Goal: Task Accomplishment & Management: Manage account settings

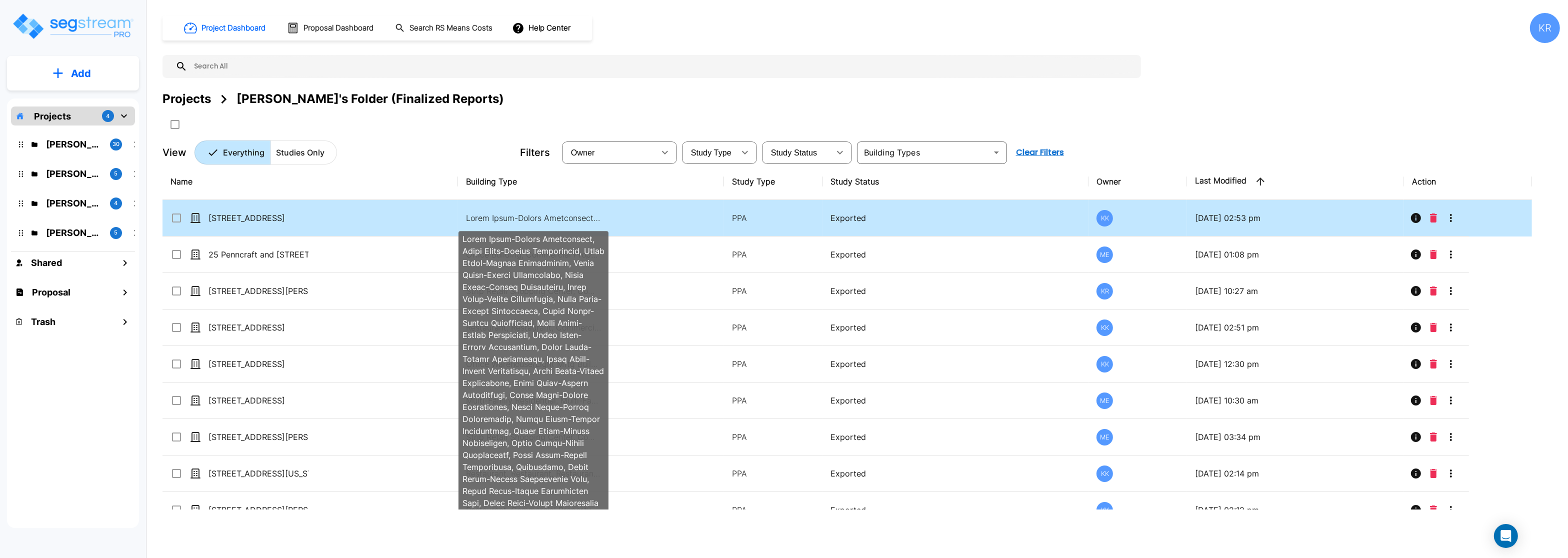
click at [535, 216] on p at bounding box center [534, 218] width 135 height 12
checkbox input "false"
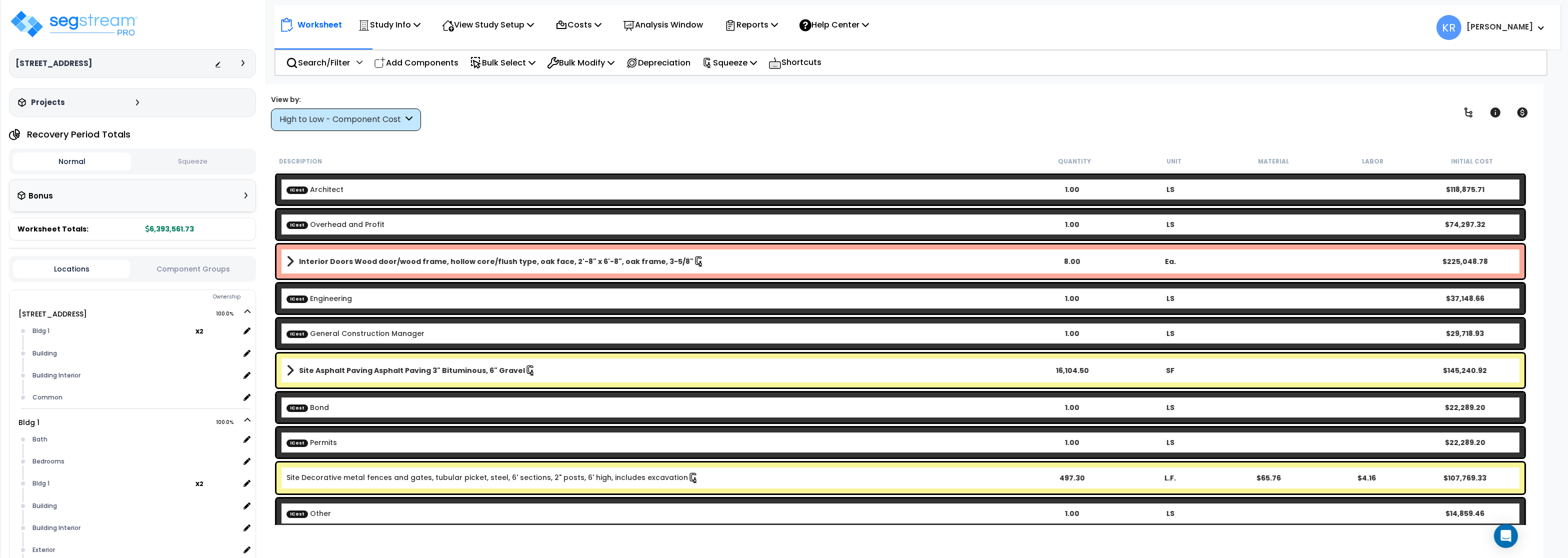
click at [308, 121] on div "High to Low - Component Cost" at bounding box center [341, 120] width 123 height 12
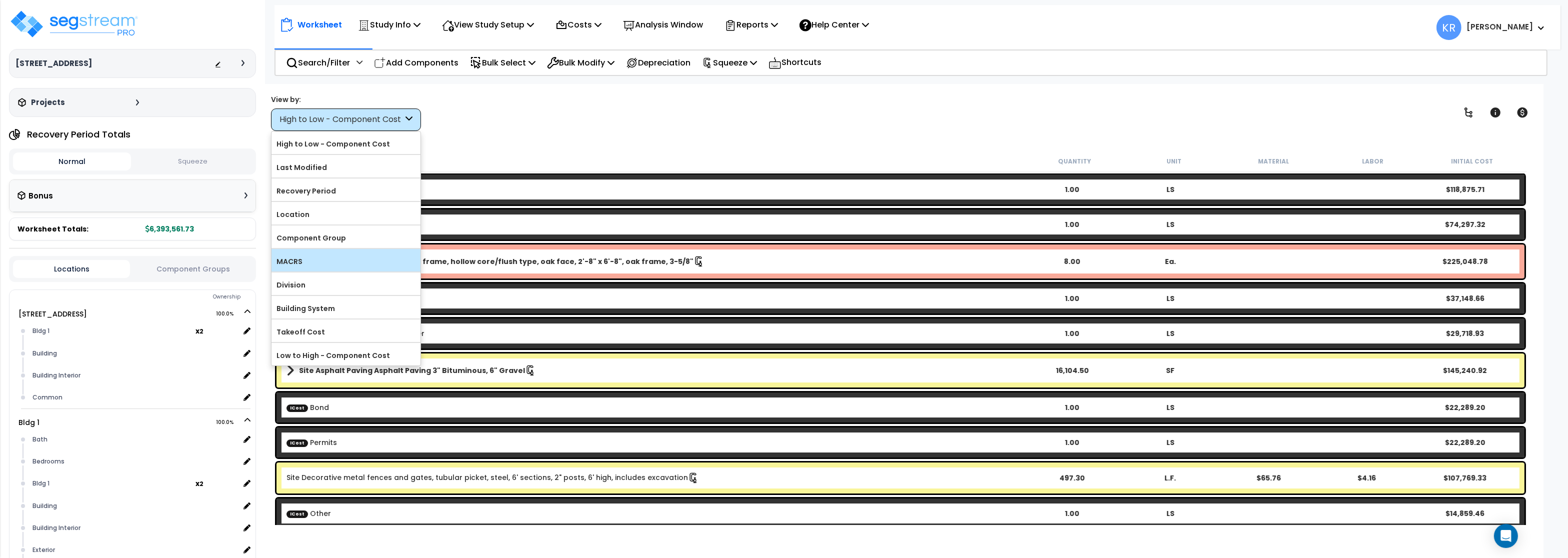
click at [307, 263] on label "MACRS" at bounding box center [346, 262] width 149 height 15
click at [0, 0] on input "MACRS" at bounding box center [0, 0] width 0 height 0
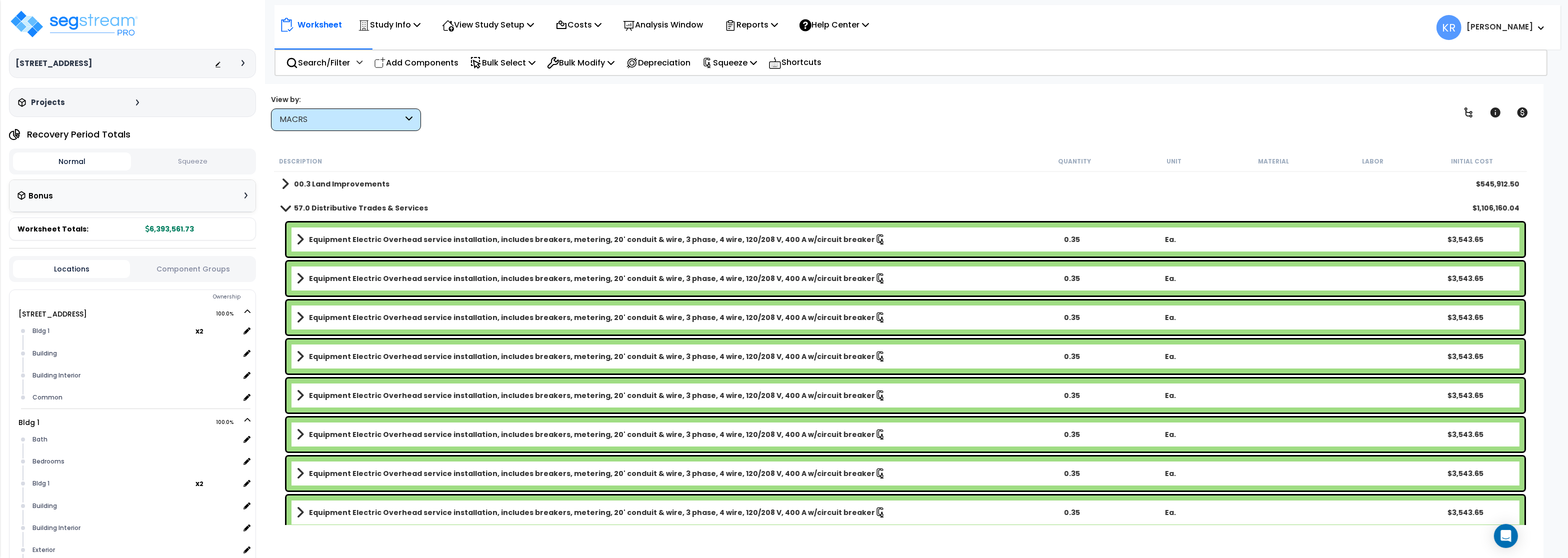
click at [294, 209] on b "57.0 Distributive Trades & Services" at bounding box center [360, 208] width 134 height 10
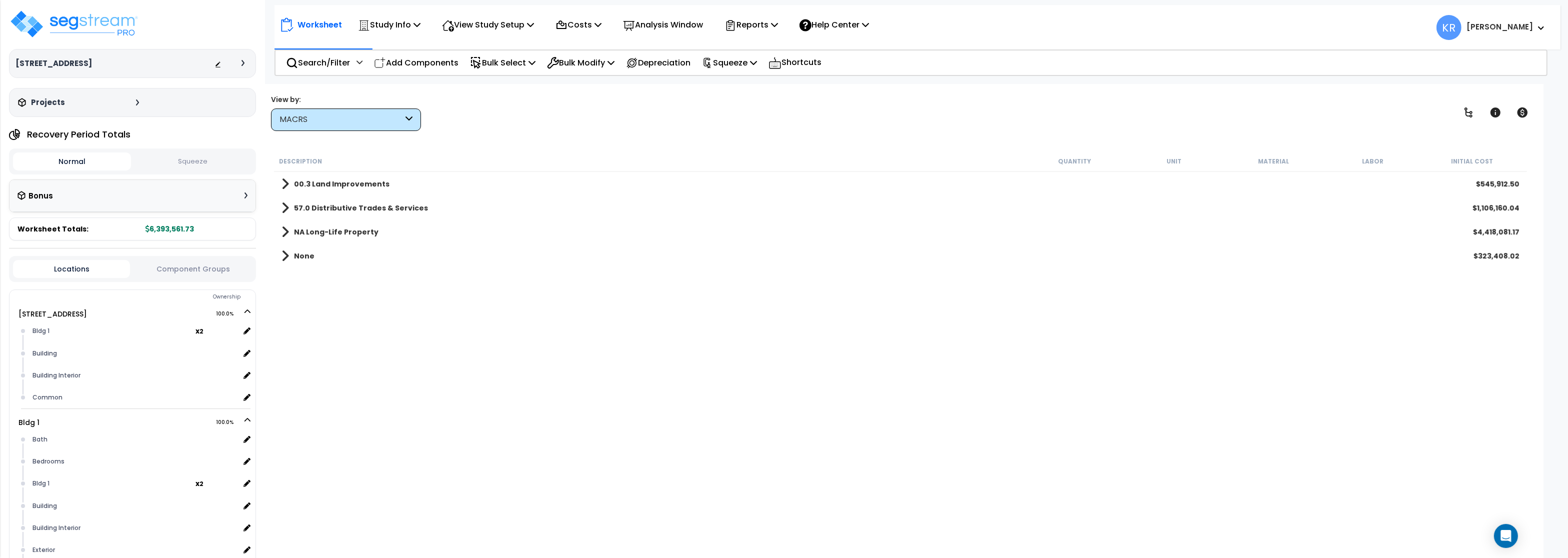
click at [297, 234] on b "NA Long-Life Property" at bounding box center [336, 232] width 85 height 10
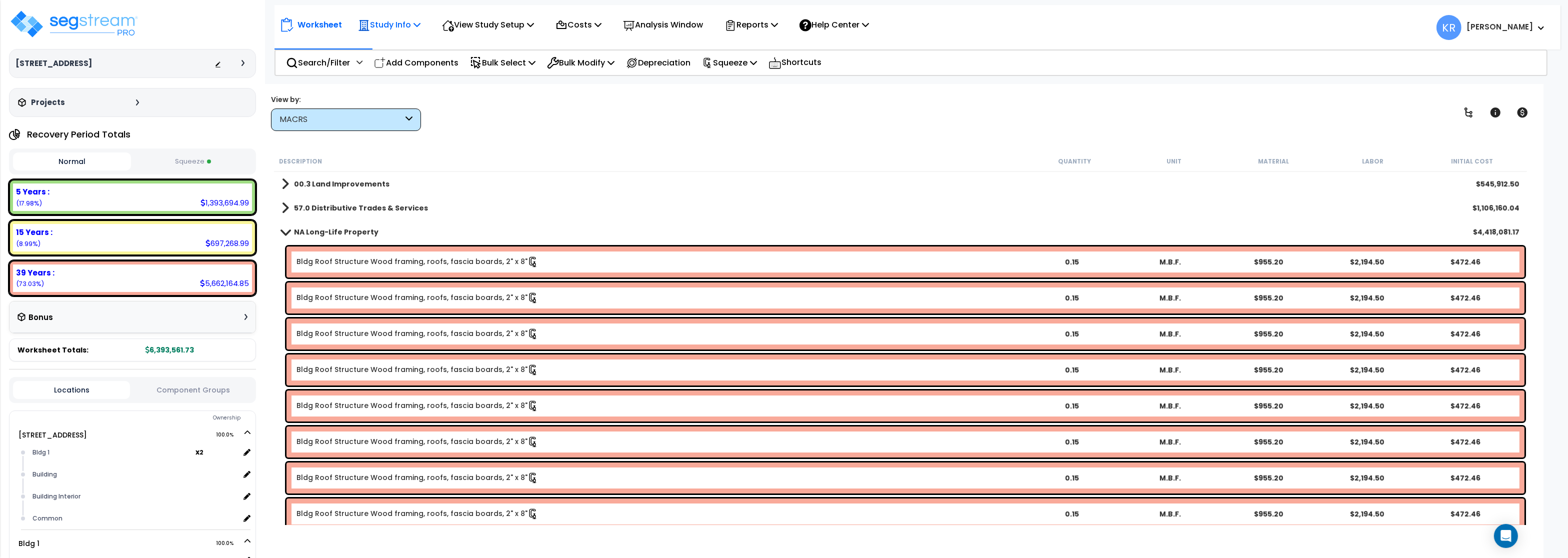
click at [398, 23] on p "Study Info" at bounding box center [389, 24] width 62 height 13
click at [396, 46] on link "Study Setup" at bounding box center [403, 47] width 99 height 20
click at [37, 38] on img at bounding box center [74, 24] width 130 height 30
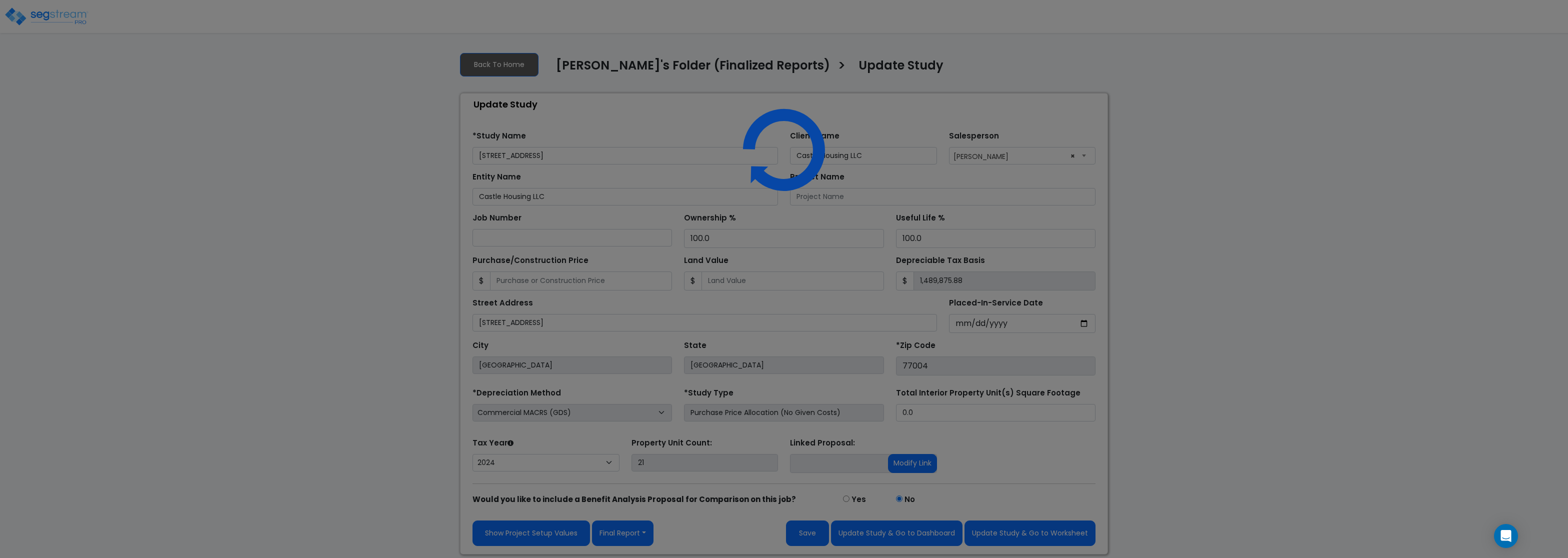
select select "2024"
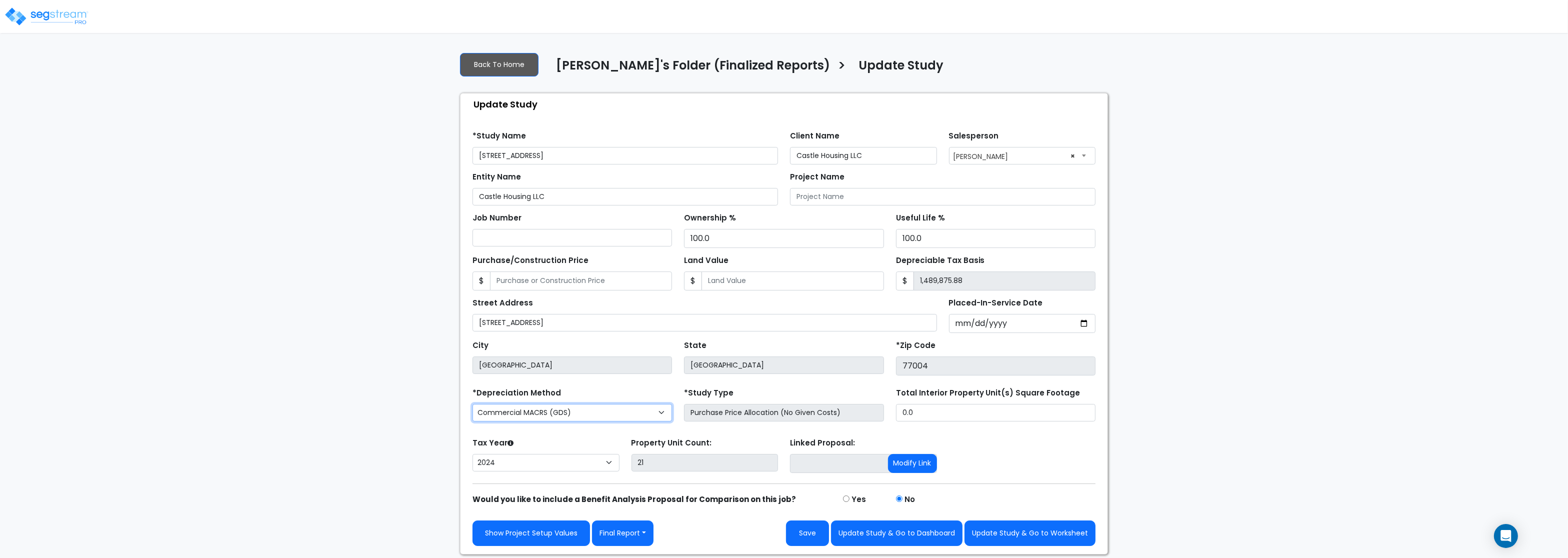
click at [473, 404] on select "Commercial MACRS (GDS) Residential Rental MACRS (GDS) Commercial MACRS (GDS) QI…" at bounding box center [572, 412] width 200 height 17
select select "RRM(_50"
click at [1018, 536] on button "Update Study & Go to Worksheet" at bounding box center [1030, 533] width 131 height 26
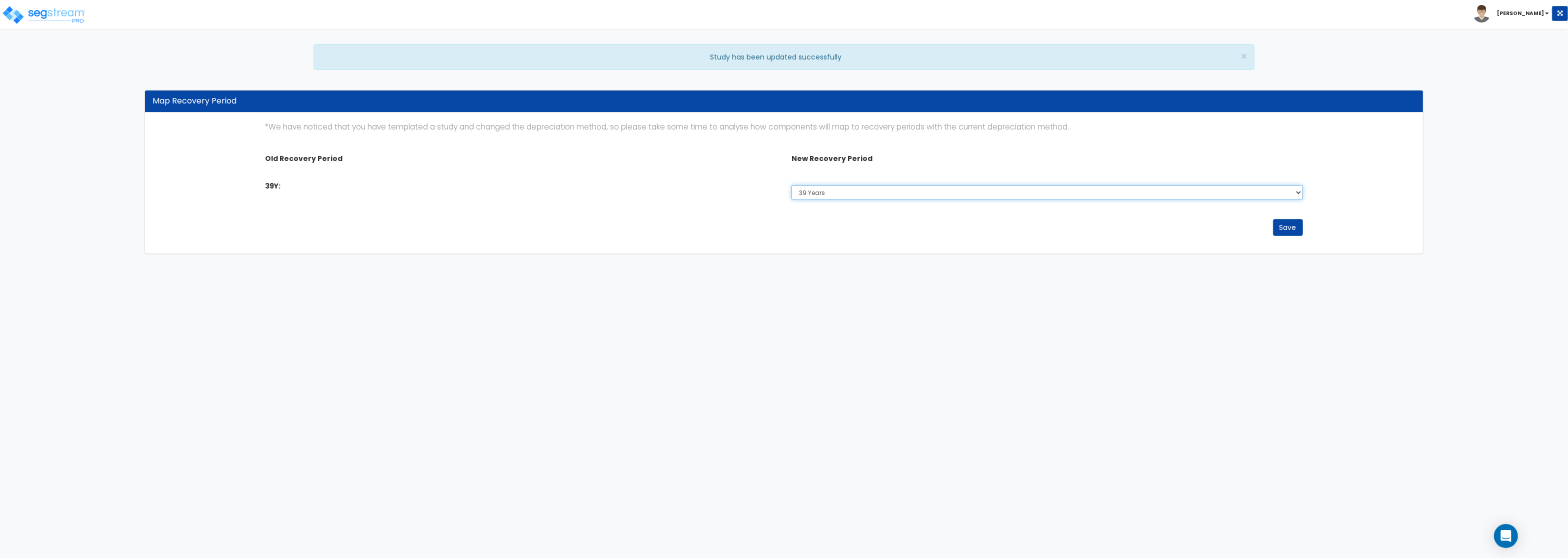
click at [791, 185] on select "Select 5 Years 7 Years 15 Years 20 Years 39 Years 27.5 Years" at bounding box center [1047, 193] width 511 height 15
select select "275Y_1"
click option "27.5 Years" at bounding box center [0, 0] width 0 height 0
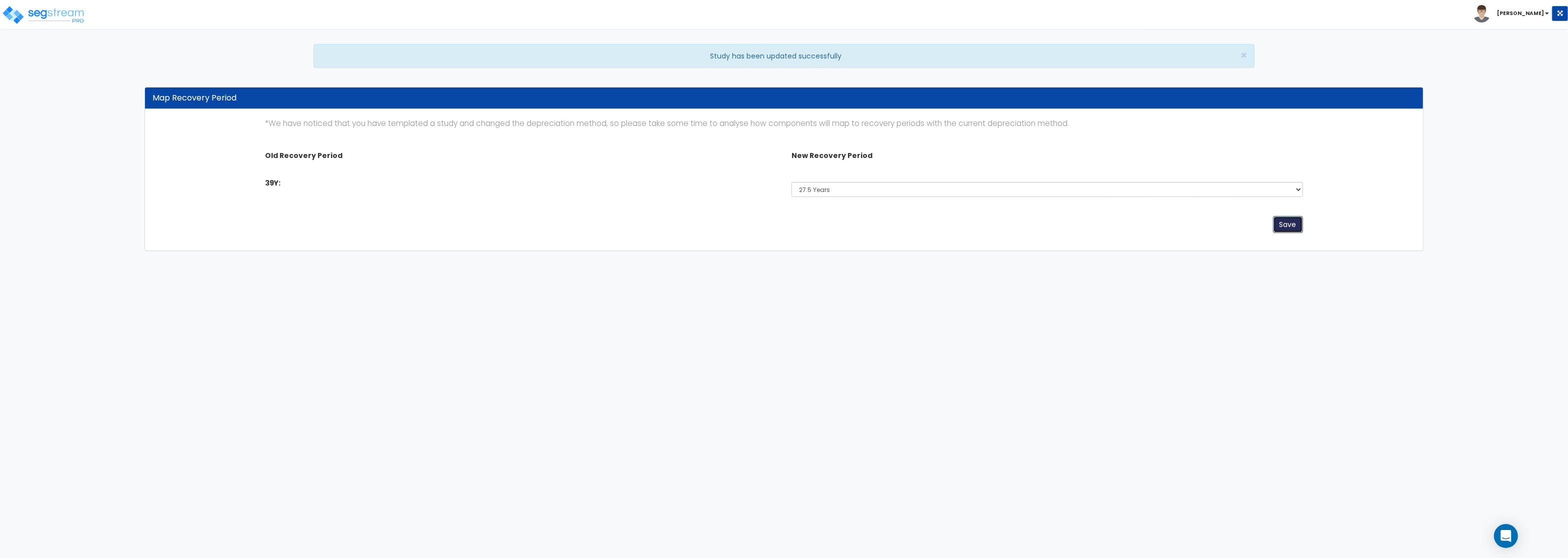
click at [1282, 231] on div "Map Recovery Period *We have noticed that you have templated a study and change…" at bounding box center [784, 174] width 1294 height 174
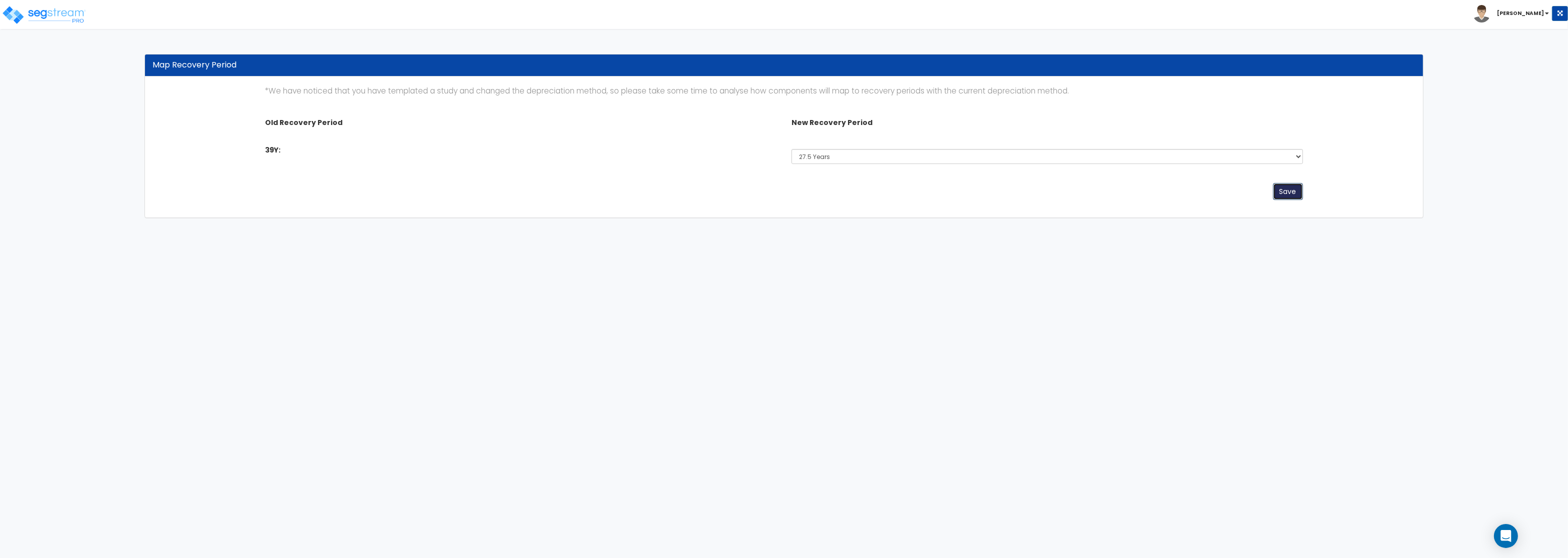
click at [1290, 190] on button "Save" at bounding box center [1287, 191] width 30 height 17
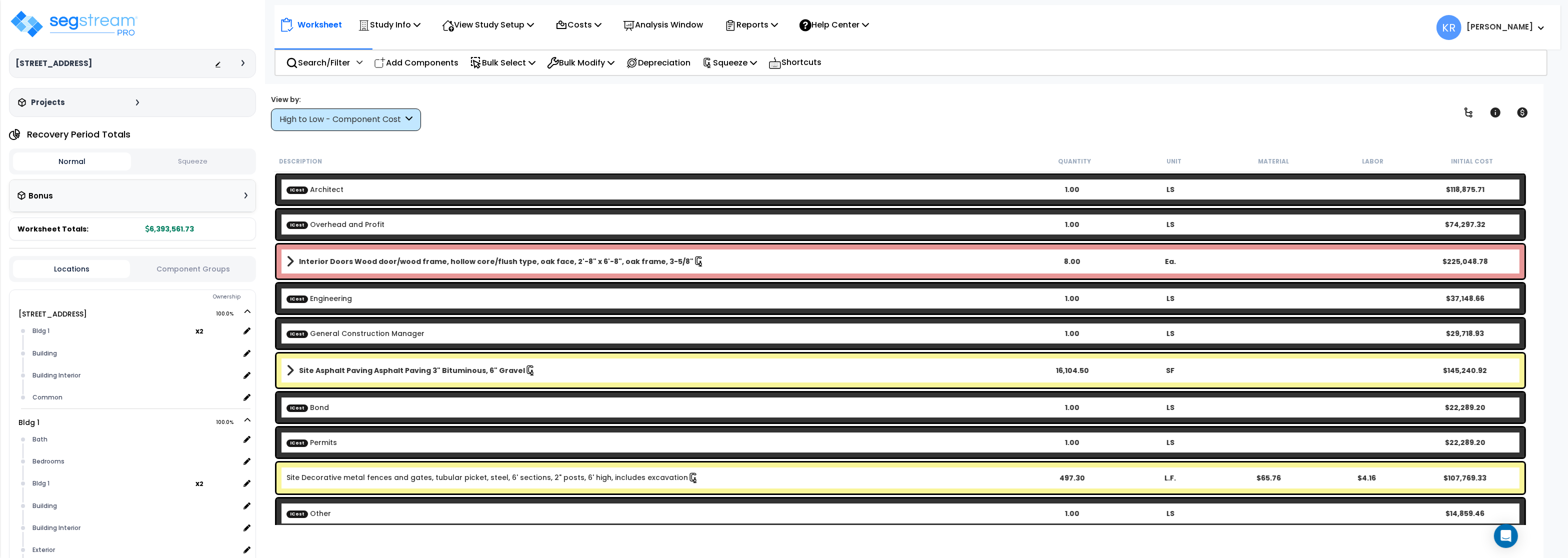
click at [285, 115] on div "High to Low - Component Cost" at bounding box center [341, 120] width 123 height 12
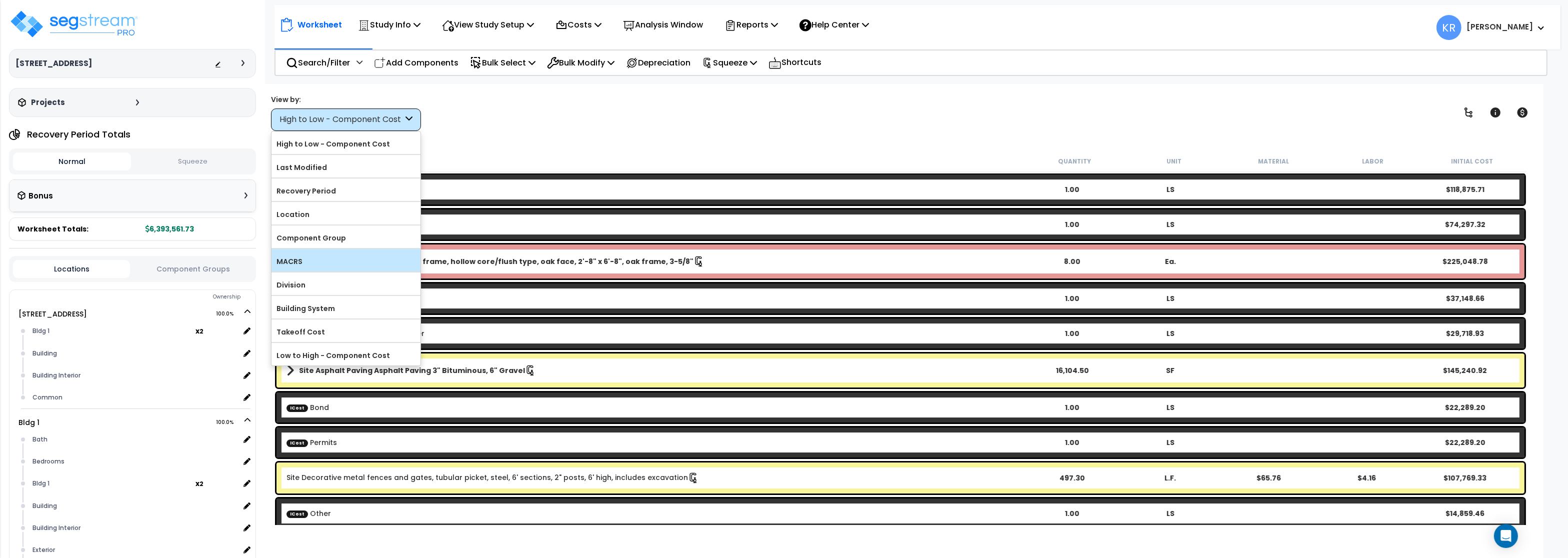
click at [319, 262] on label "MACRS" at bounding box center [346, 262] width 149 height 15
click at [0, 0] on input "MACRS" at bounding box center [0, 0] width 0 height 0
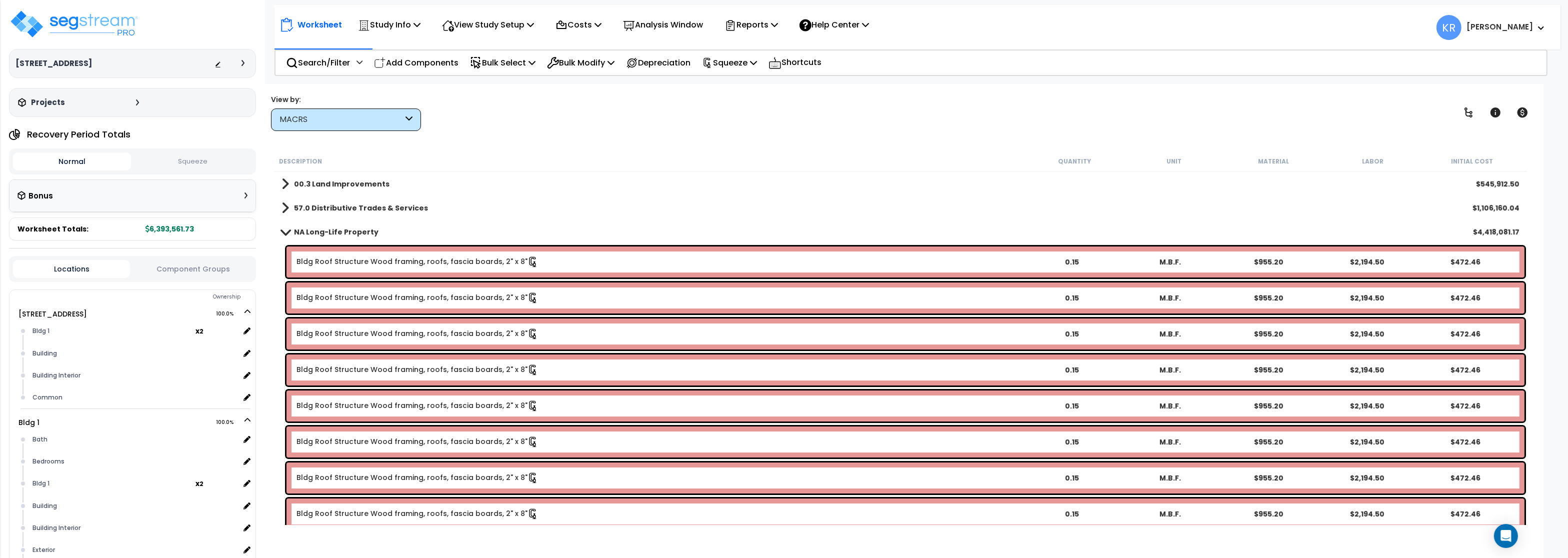
click at [322, 229] on b "NA Long-Life Property" at bounding box center [336, 232] width 85 height 10
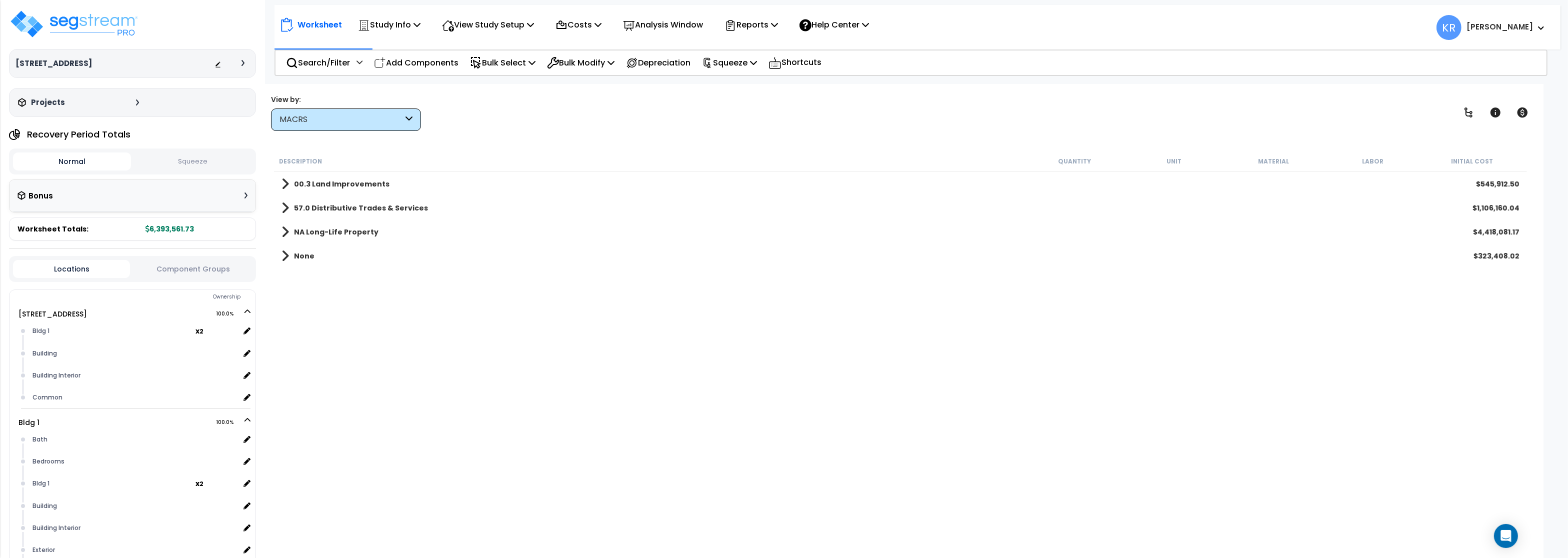
click at [322, 229] on b "NA Long-Life Property" at bounding box center [336, 232] width 85 height 10
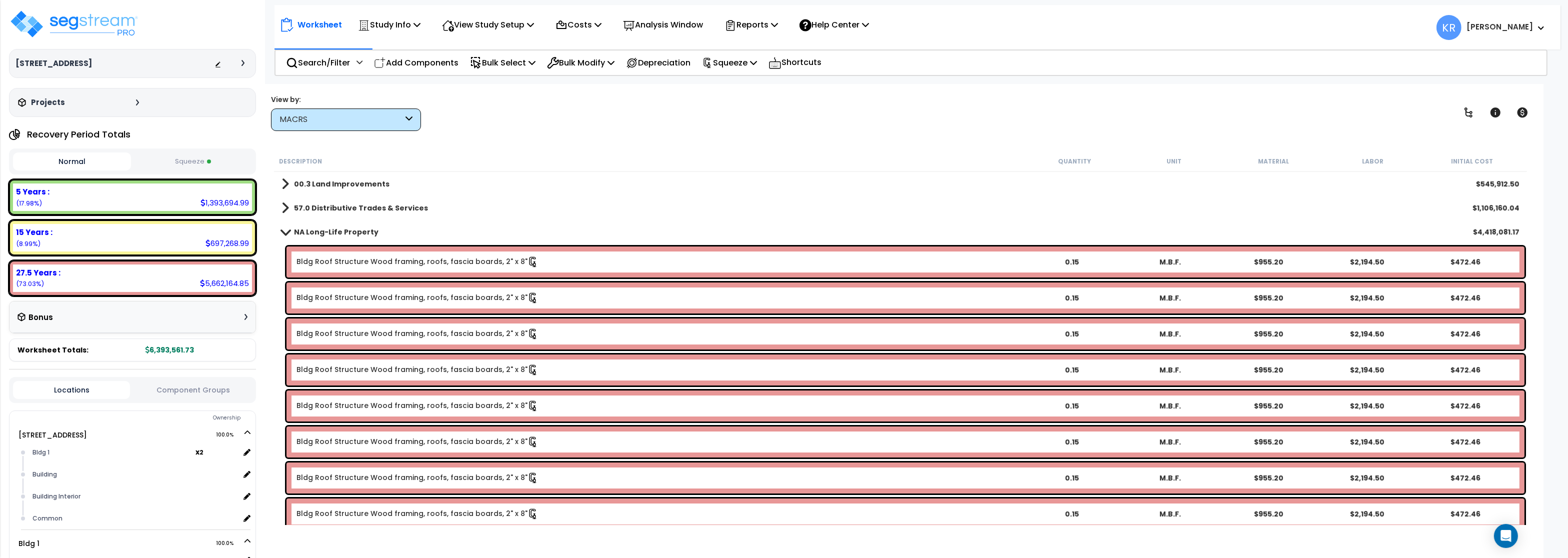
click at [387, 260] on link "Bldg Roof Structure Wood framing, roofs, fascia boards, 2" x 8"" at bounding box center [417, 262] width 242 height 11
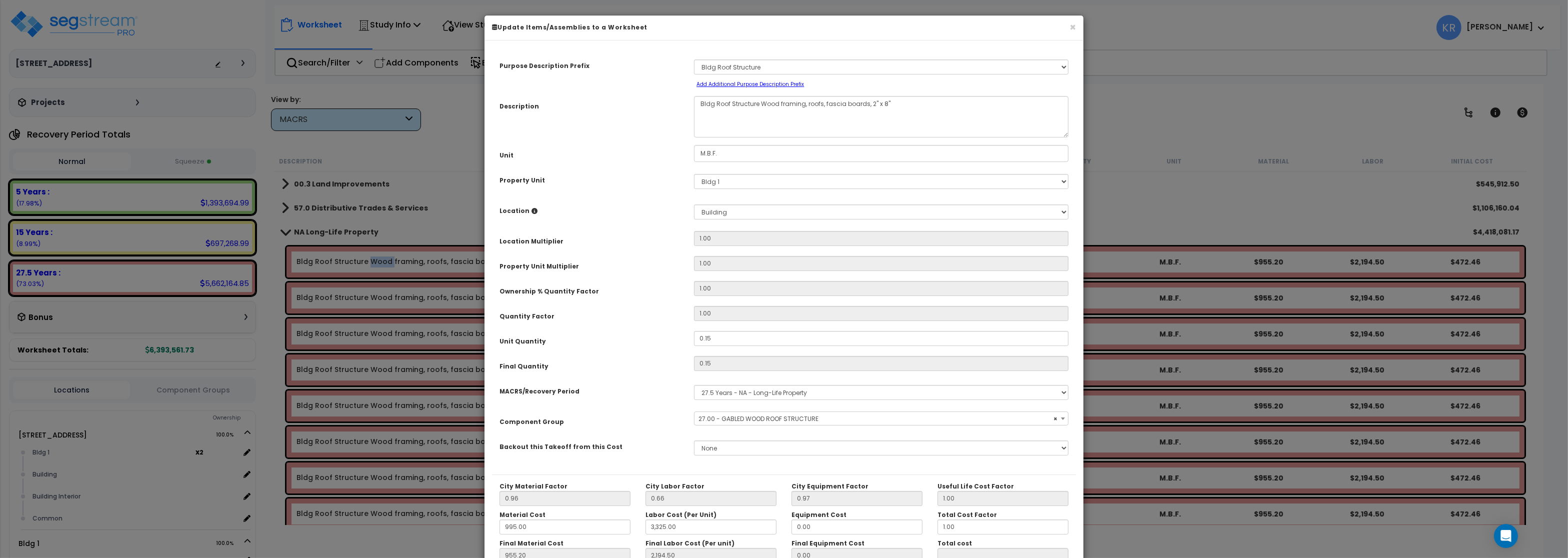
select select "56851"
click at [1075, 29] on button "×" at bounding box center [1073, 27] width 6 height 10
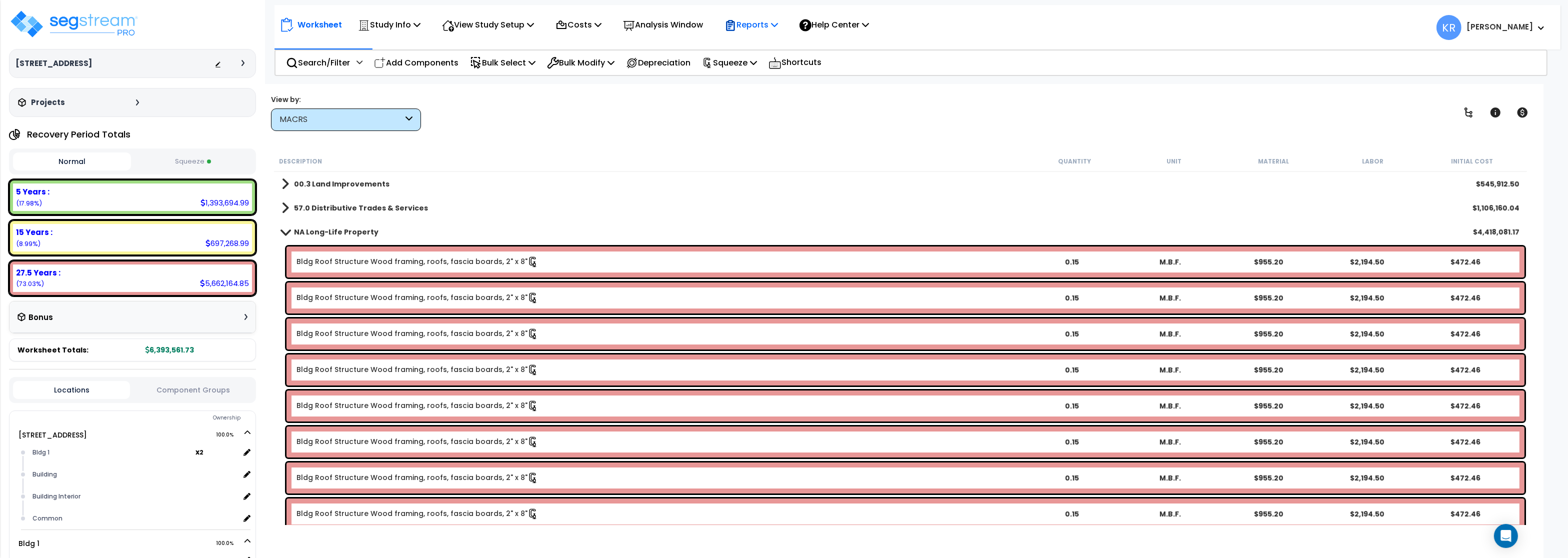
click at [766, 21] on p "Reports" at bounding box center [751, 24] width 53 height 13
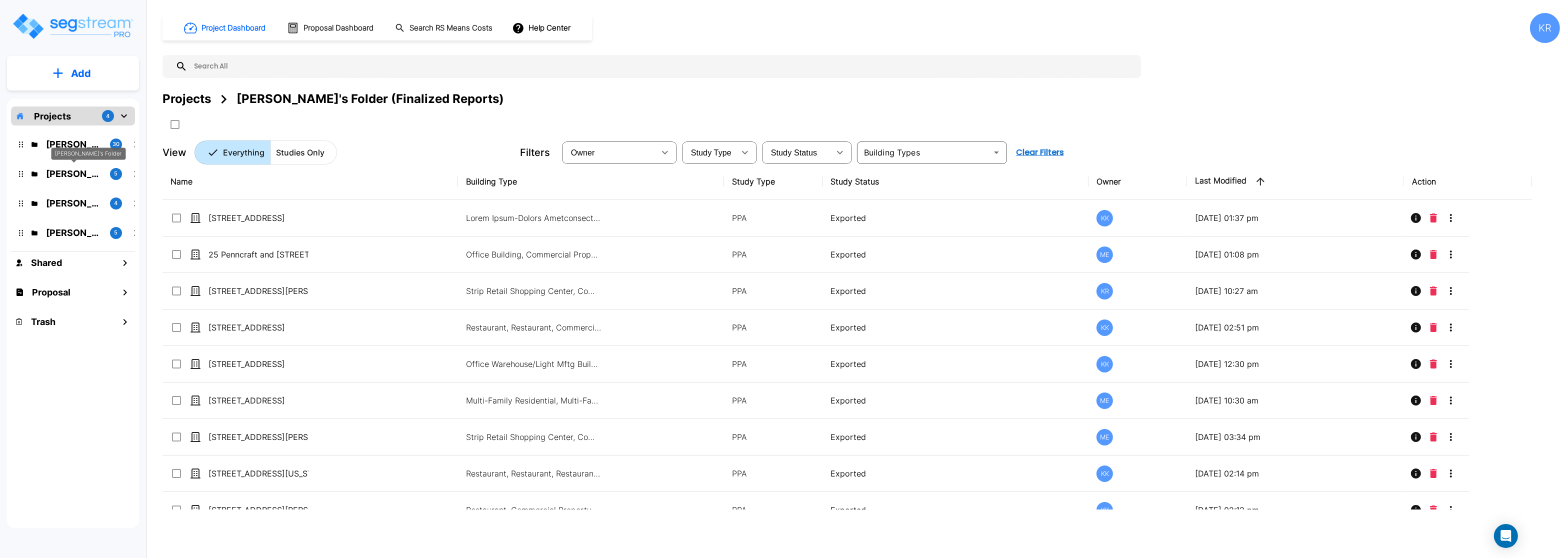
click at [58, 177] on p "[PERSON_NAME]'s Folder" at bounding box center [73, 173] width 56 height 13
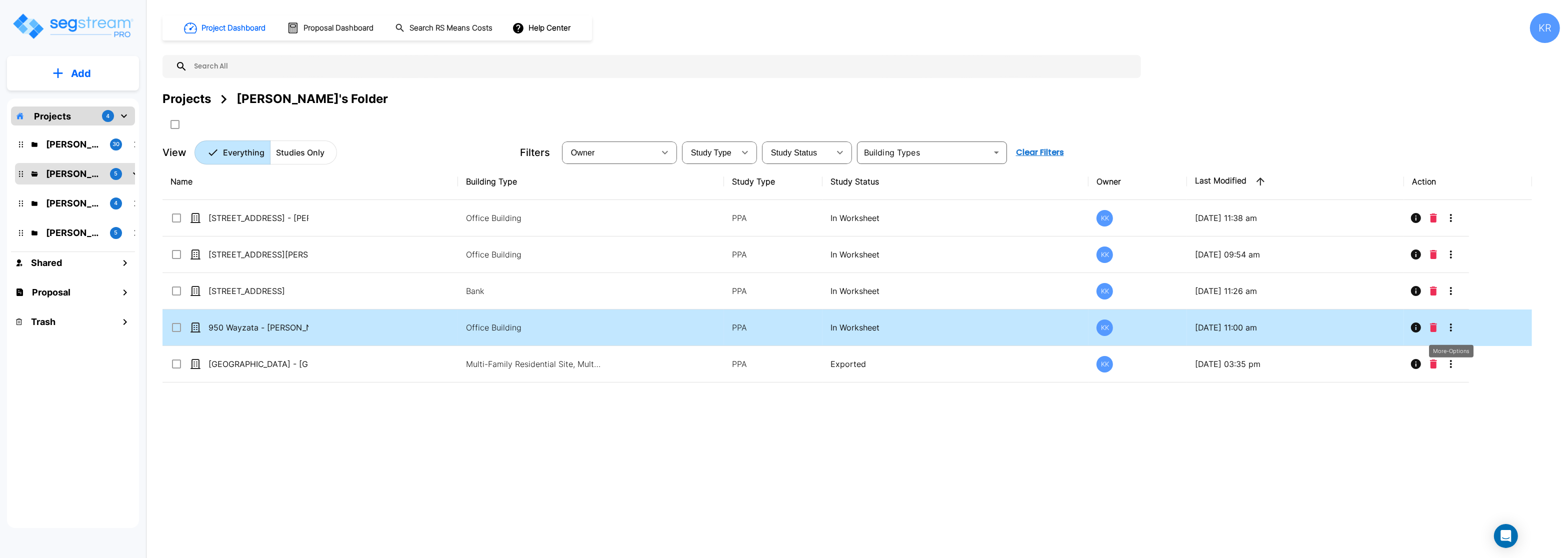
click at [1453, 327] on icon "More-Options" at bounding box center [1451, 327] width 12 height 12
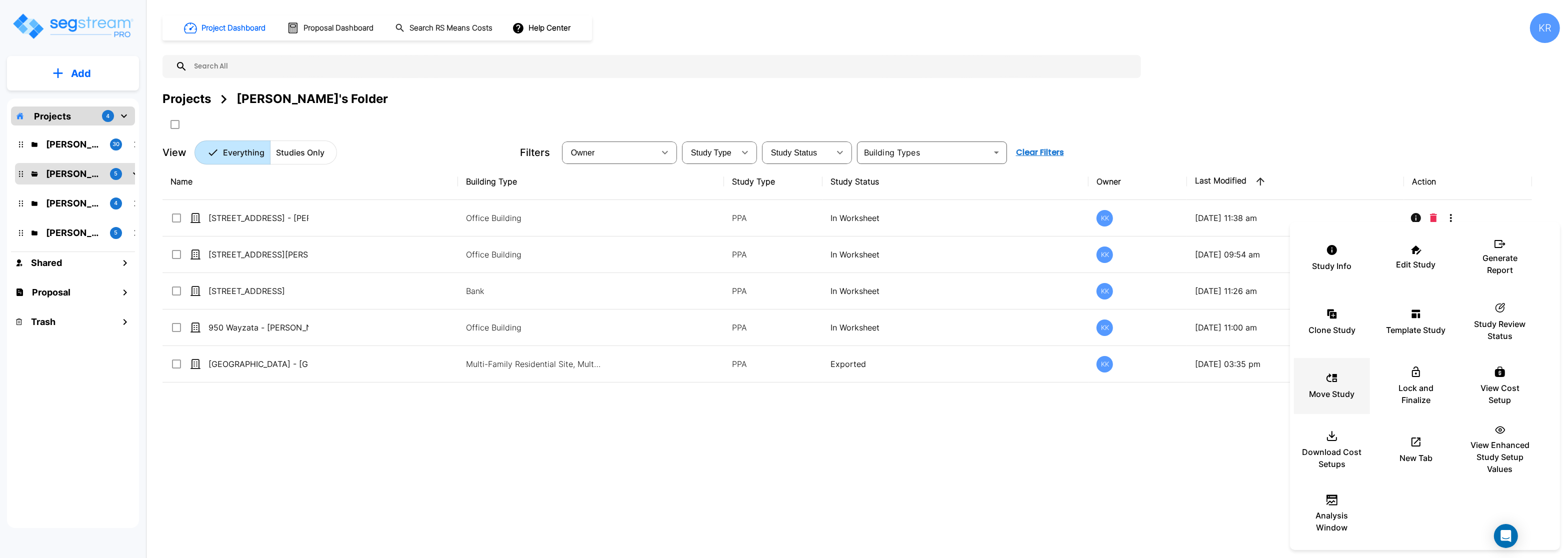
click at [1341, 387] on div "Move Study" at bounding box center [1332, 386] width 60 height 50
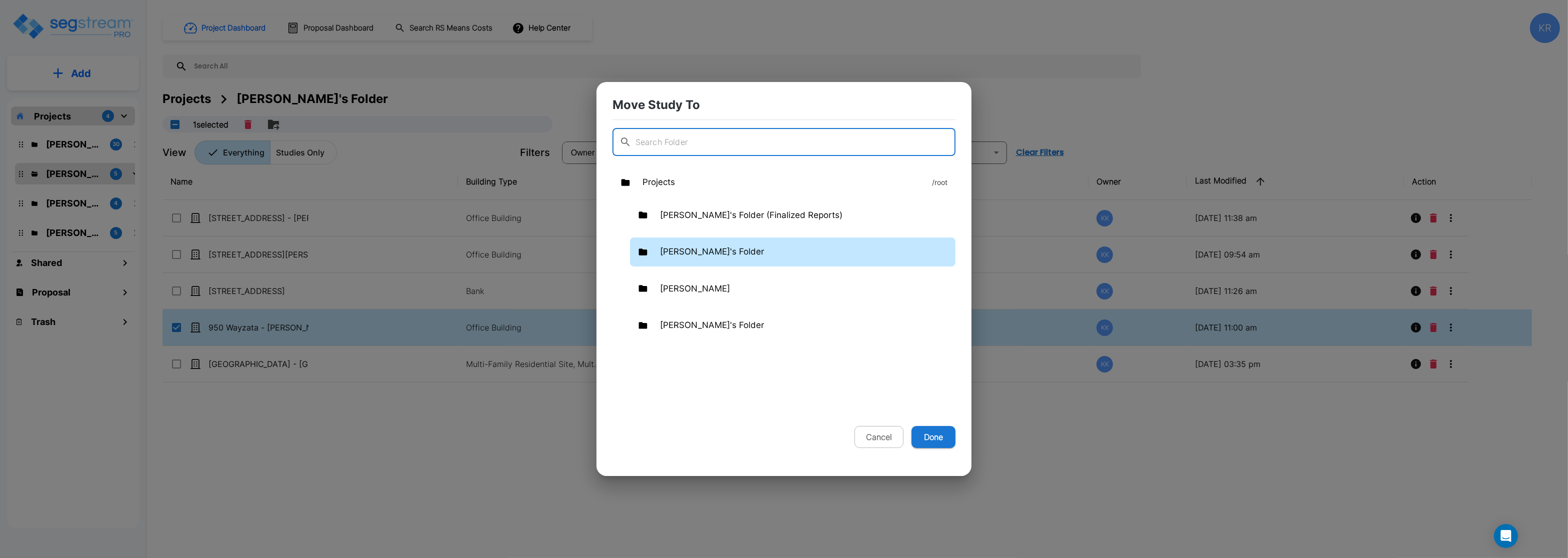
click at [680, 247] on p "[PERSON_NAME]'s Folder" at bounding box center [712, 252] width 104 height 13
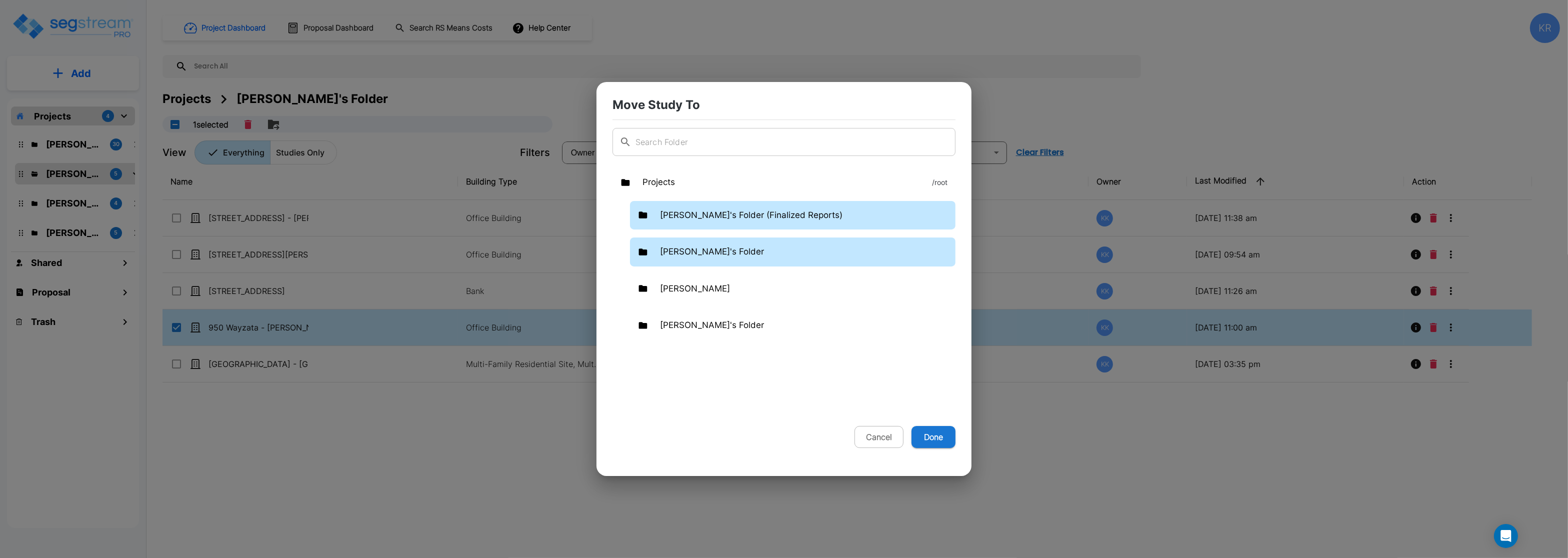
click at [674, 213] on p "[PERSON_NAME]'s Folder (Finalized Reports)" at bounding box center [751, 216] width 182 height 13
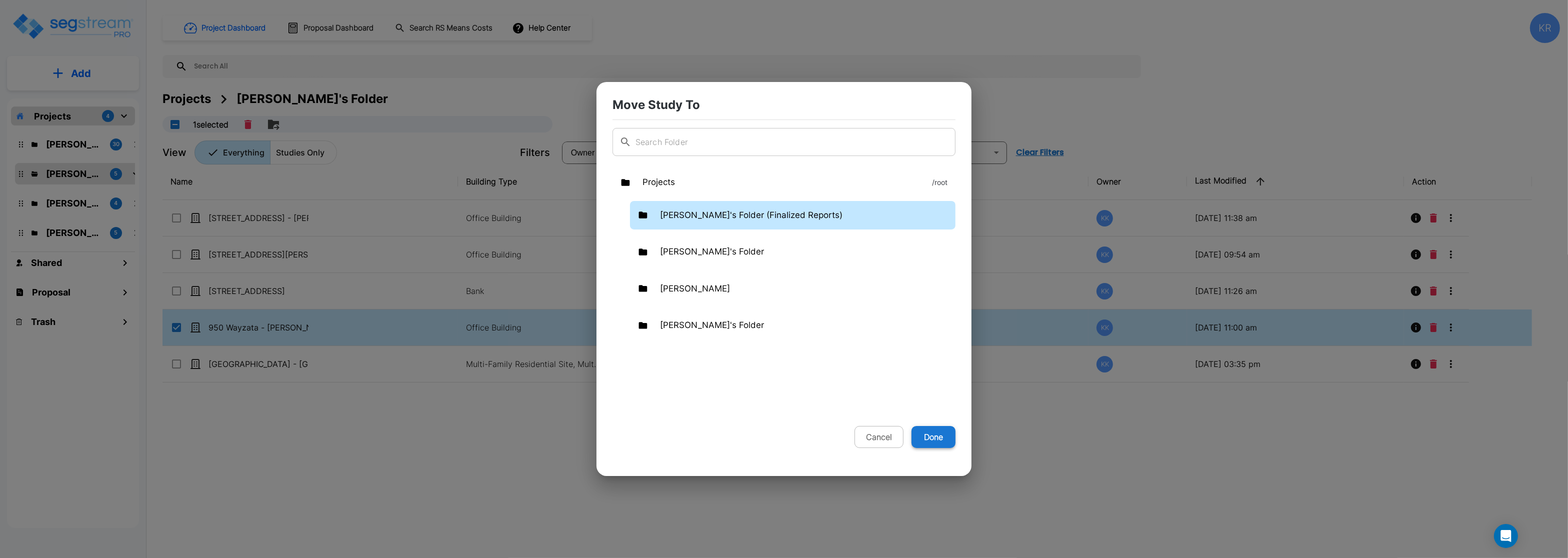
click at [935, 435] on button "Done" at bounding box center [934, 437] width 44 height 22
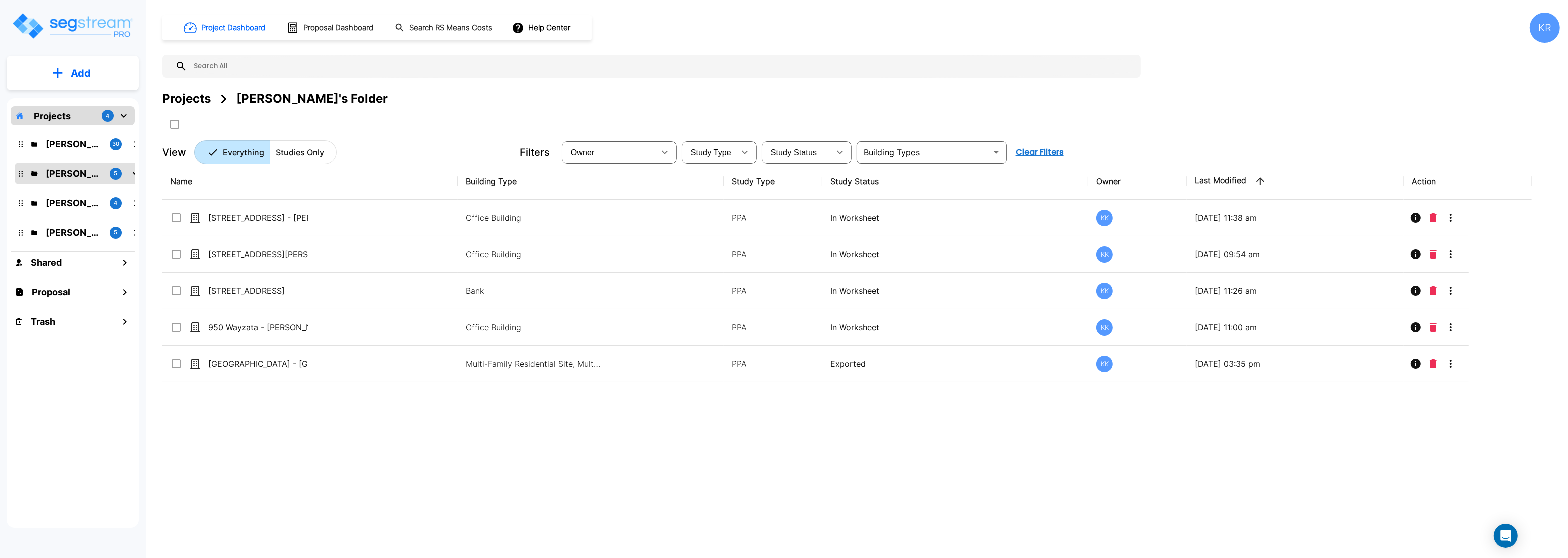
checkbox input "false"
click at [58, 69] on icon "mailbox folders" at bounding box center [58, 73] width 10 height 10
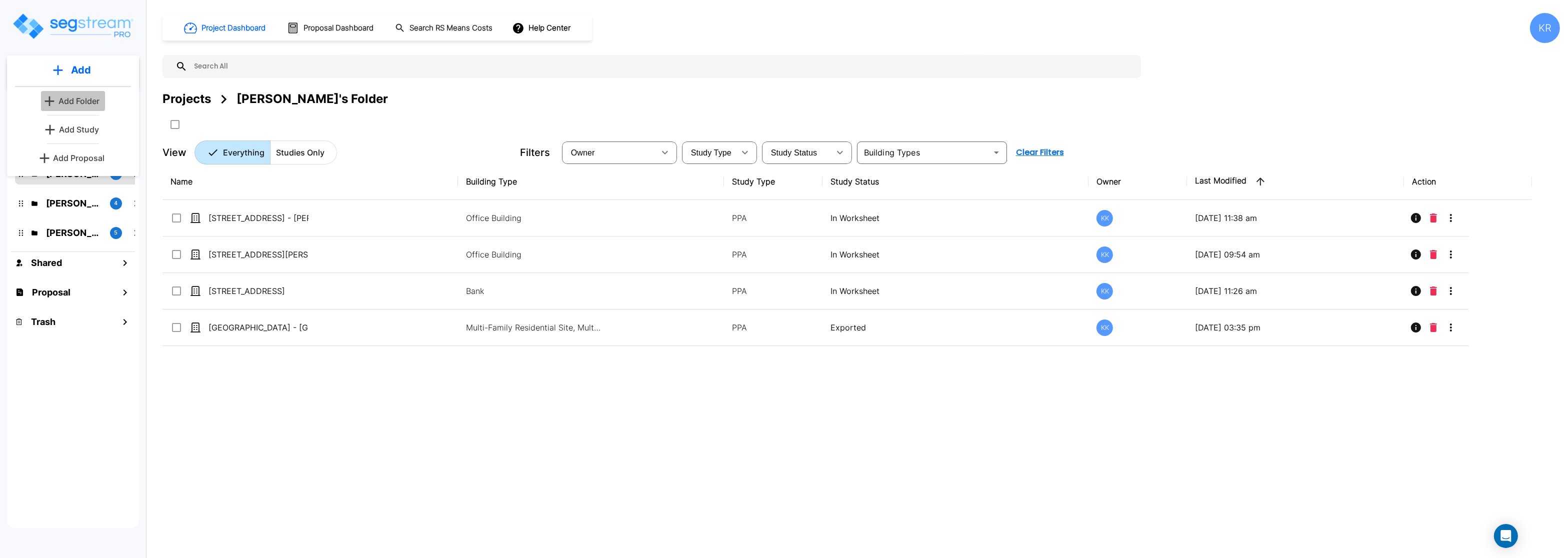
click at [70, 100] on p "Add Folder" at bounding box center [78, 101] width 41 height 12
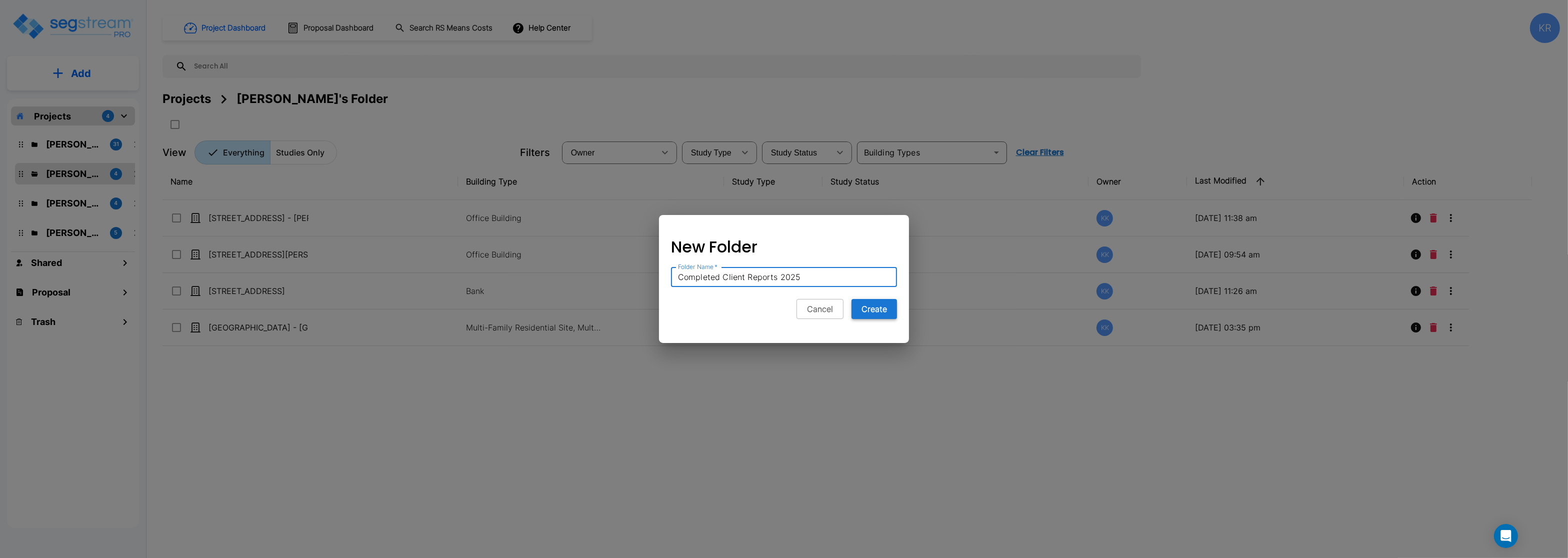
type input "Completed Client Reports 2025"
click at [879, 307] on button "Create" at bounding box center [874, 309] width 46 height 20
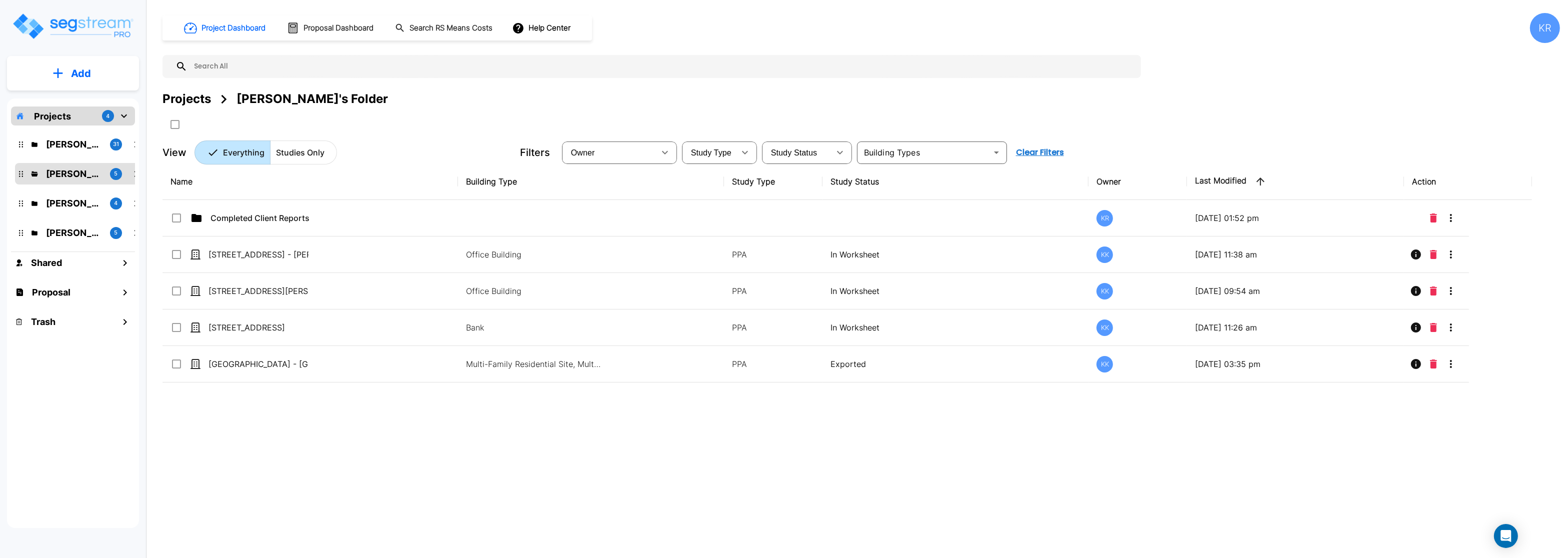
click at [80, 116] on div "Projects 4" at bounding box center [73, 116] width 124 height 19
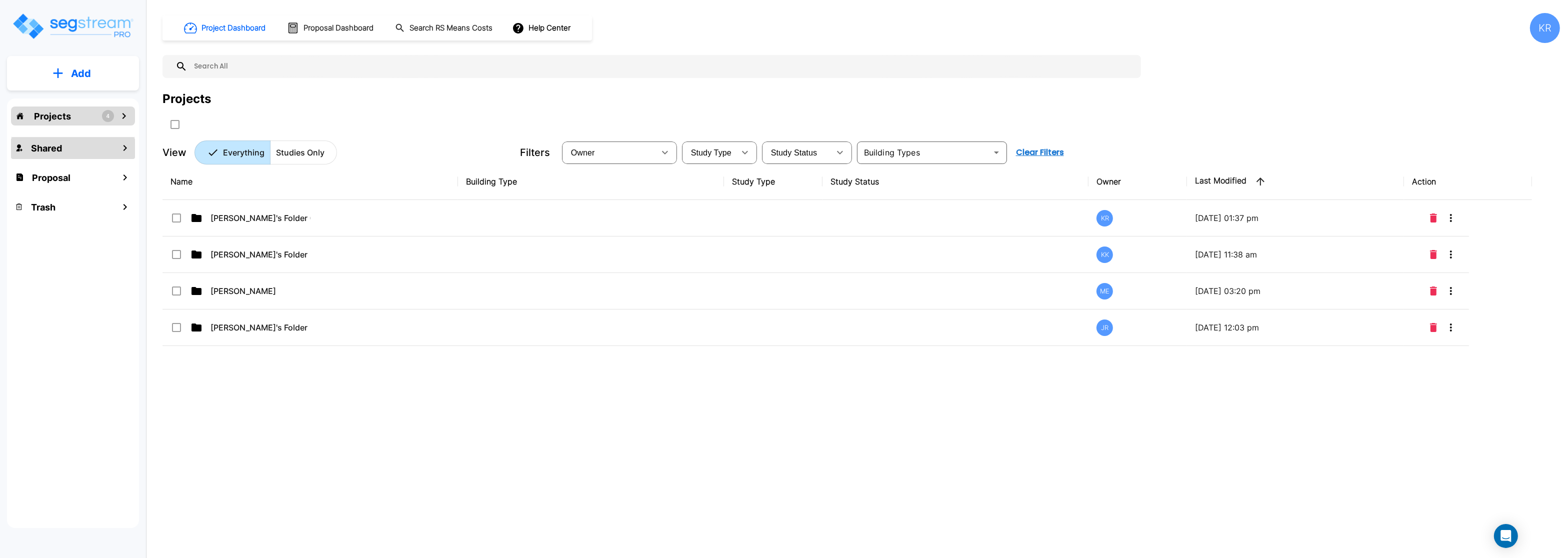
click at [59, 140] on div "Shared" at bounding box center [73, 148] width 124 height 21
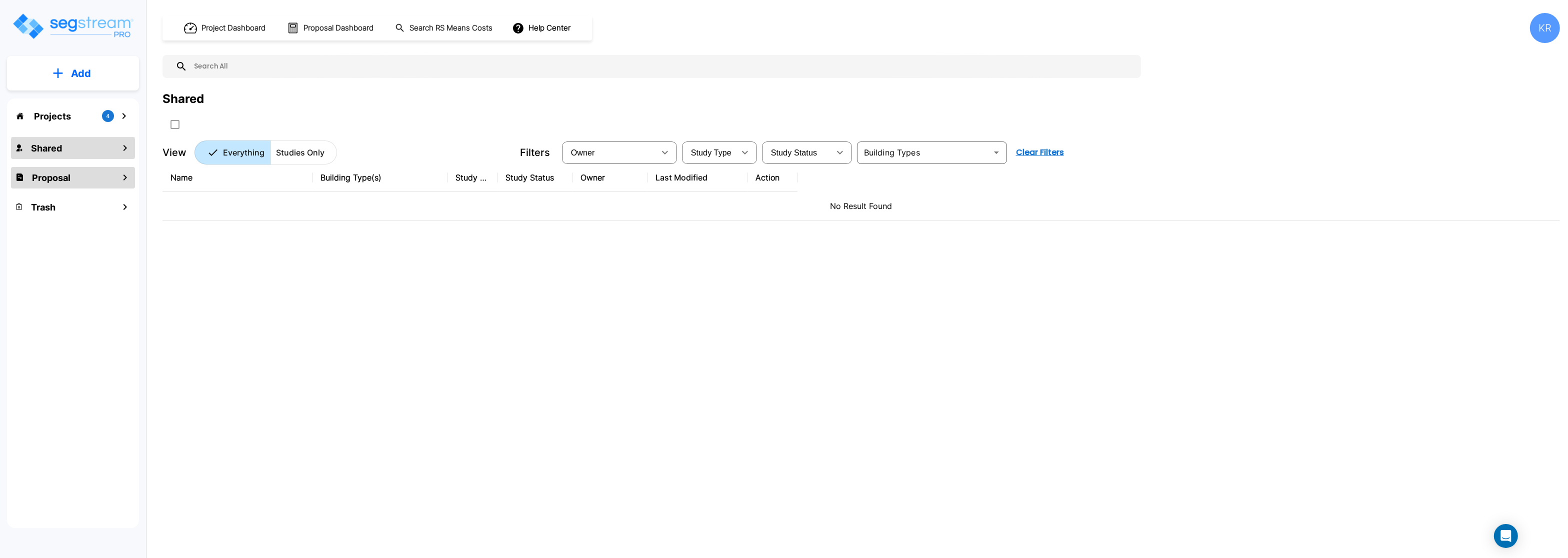
click at [53, 175] on h1 "Proposal" at bounding box center [51, 177] width 39 height 13
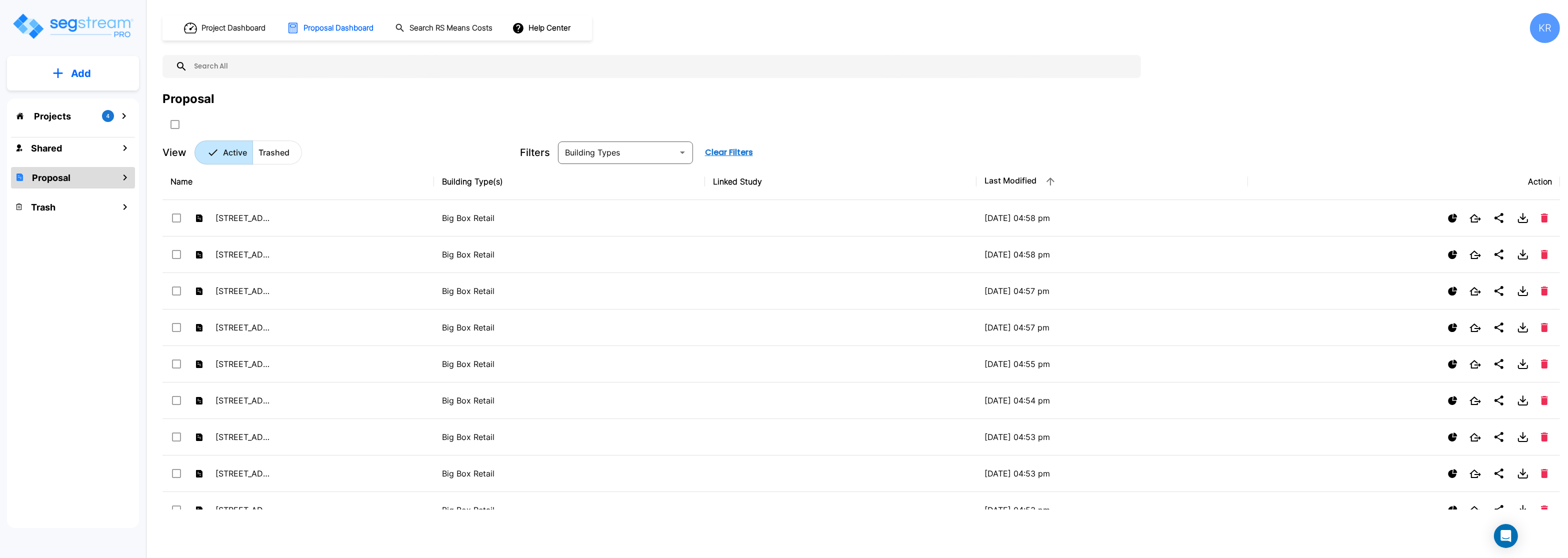
click at [39, 114] on p "Projects" at bounding box center [52, 116] width 37 height 13
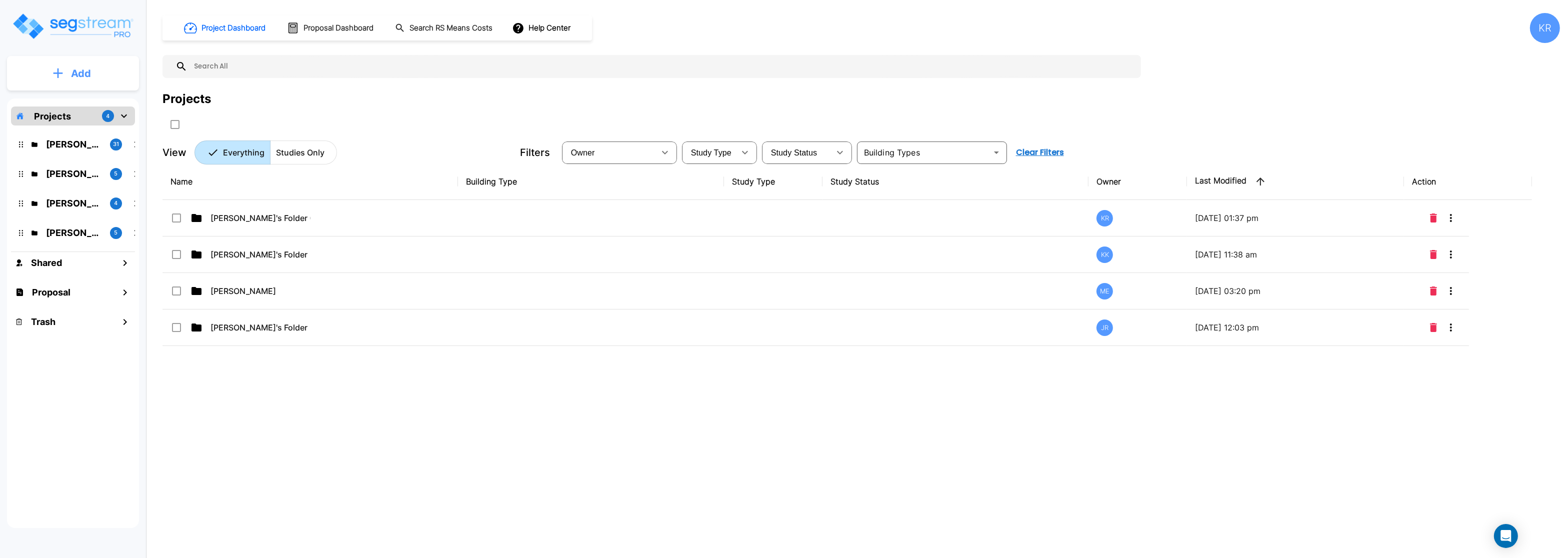
click at [75, 69] on p "Add" at bounding box center [80, 73] width 20 height 15
click at [87, 102] on p "Add Folder" at bounding box center [78, 101] width 41 height 12
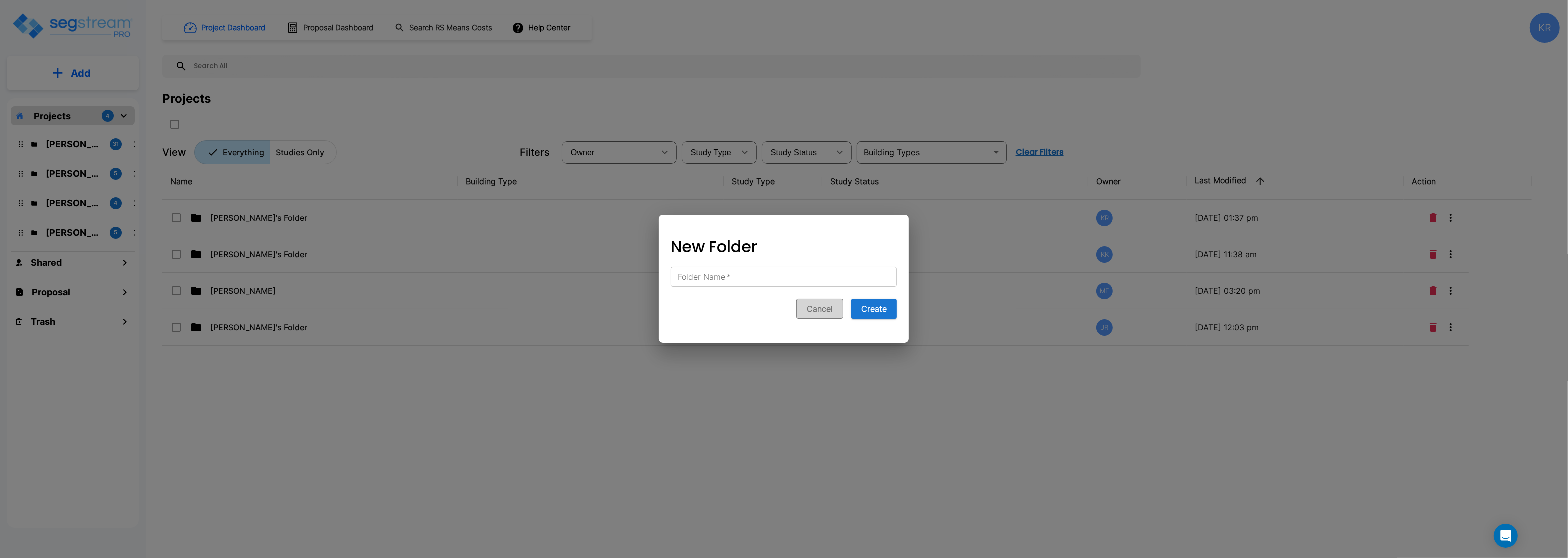
click at [813, 308] on button "Cancel" at bounding box center [820, 309] width 47 height 20
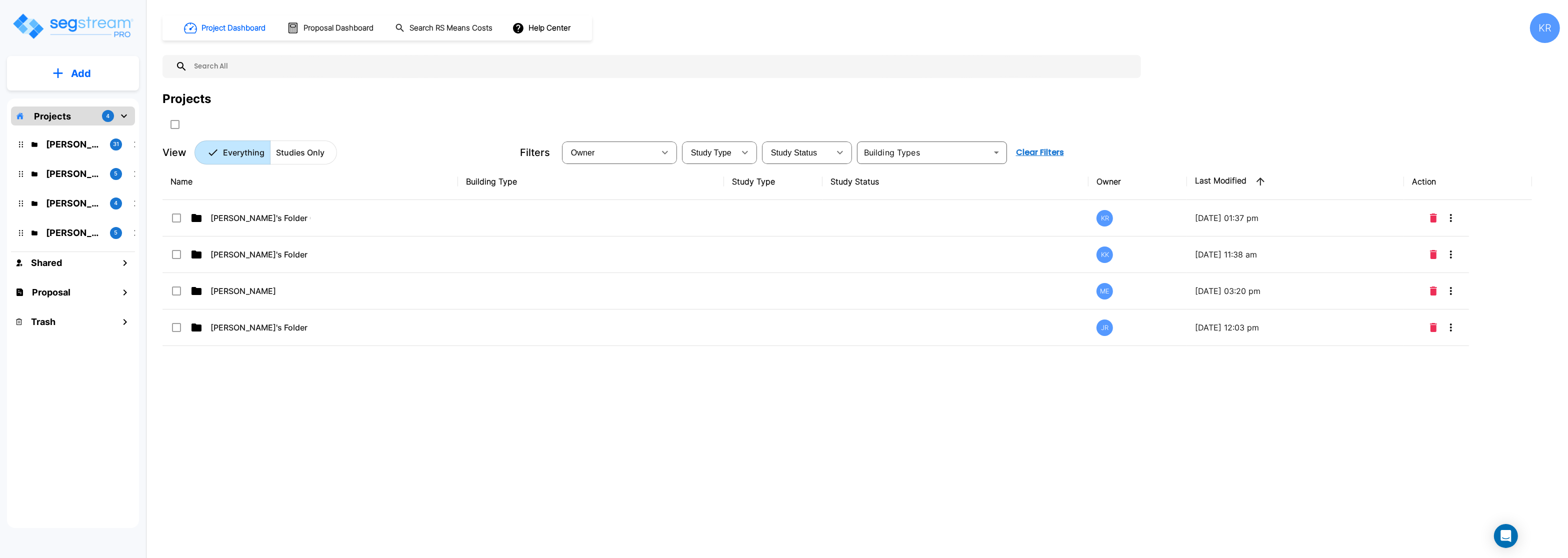
click at [87, 26] on img "mailbox folders" at bounding box center [73, 26] width 123 height 28
click at [306, 155] on p "Studies Only" at bounding box center [300, 152] width 49 height 12
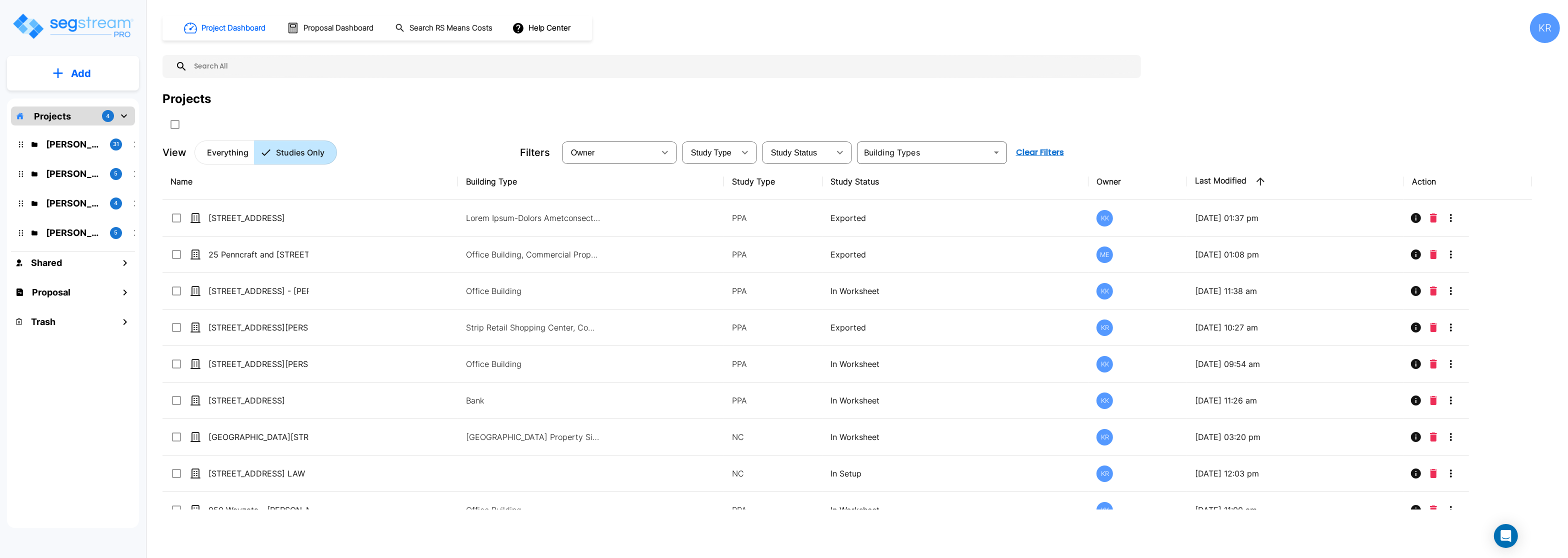
click at [227, 153] on p "Everything" at bounding box center [228, 152] width 42 height 12
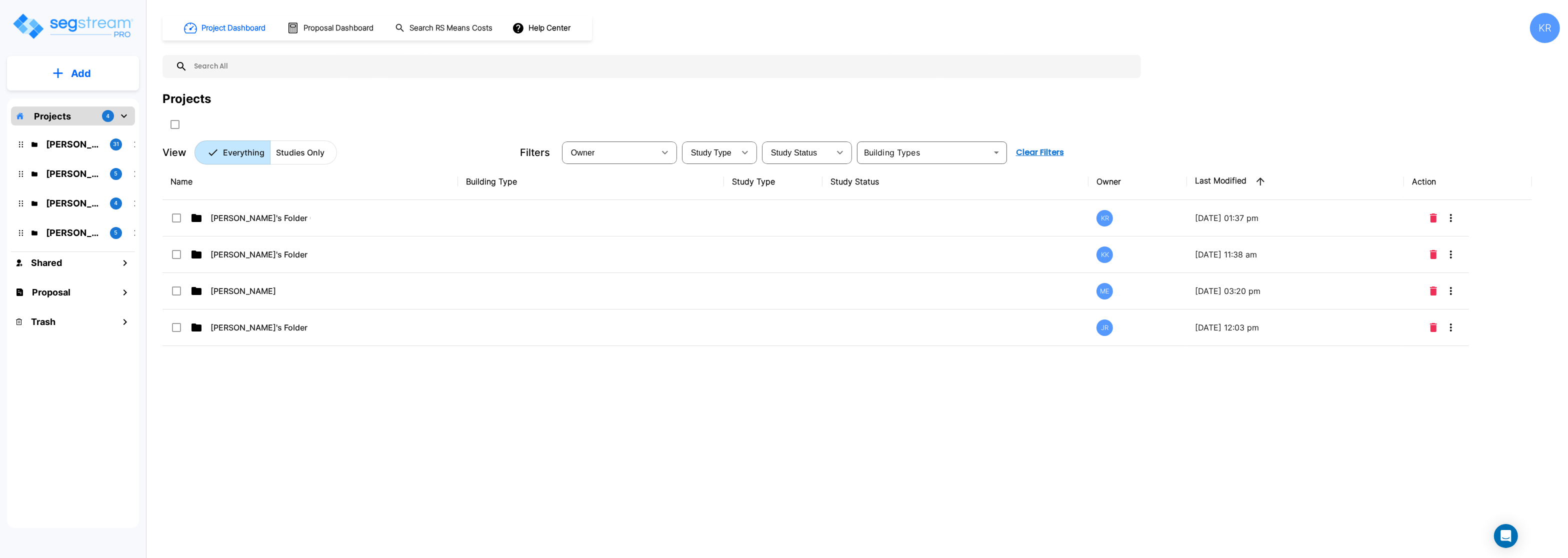
click at [94, 110] on div "Projects 4" at bounding box center [73, 116] width 124 height 19
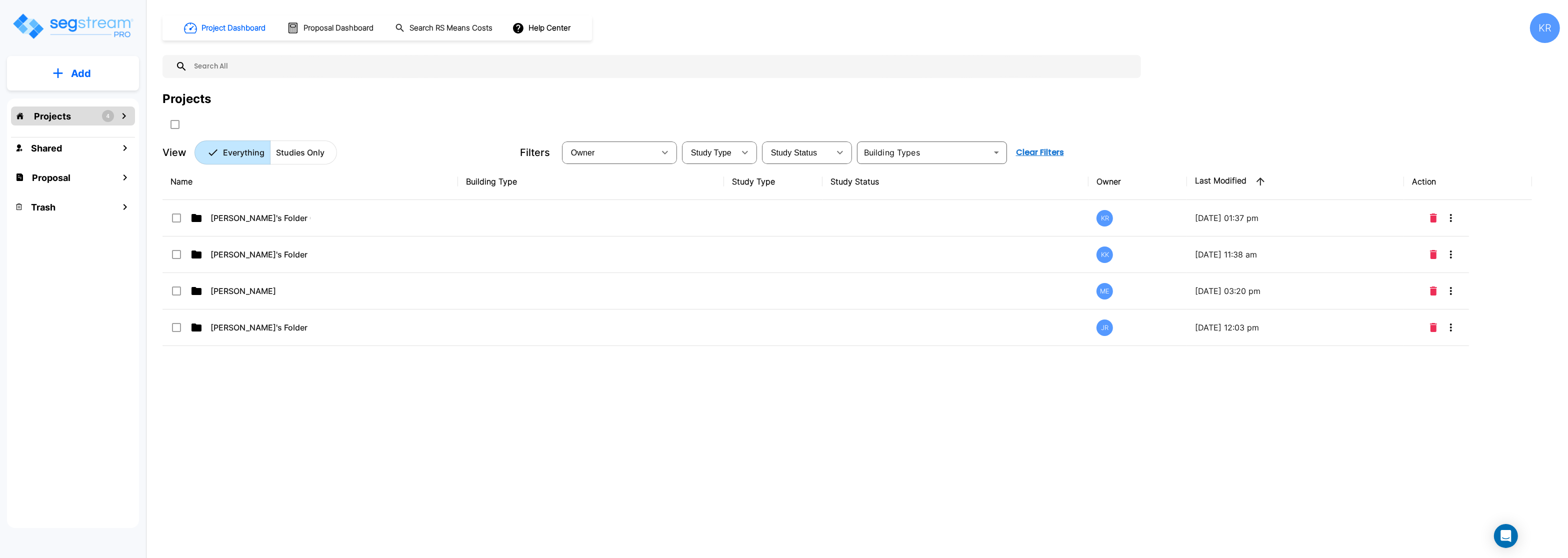
click at [94, 110] on div "Projects 4" at bounding box center [73, 116] width 124 height 19
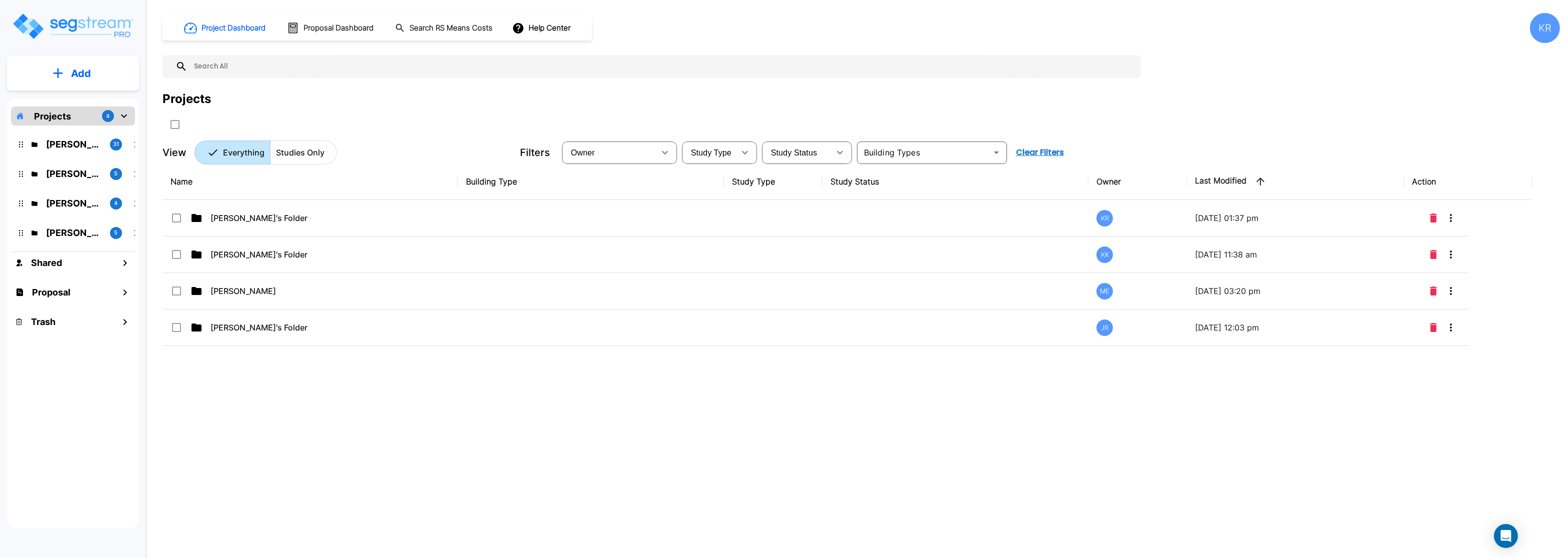
click at [76, 75] on p "Add" at bounding box center [80, 73] width 20 height 15
click at [76, 100] on p "Add Folder" at bounding box center [78, 101] width 41 height 12
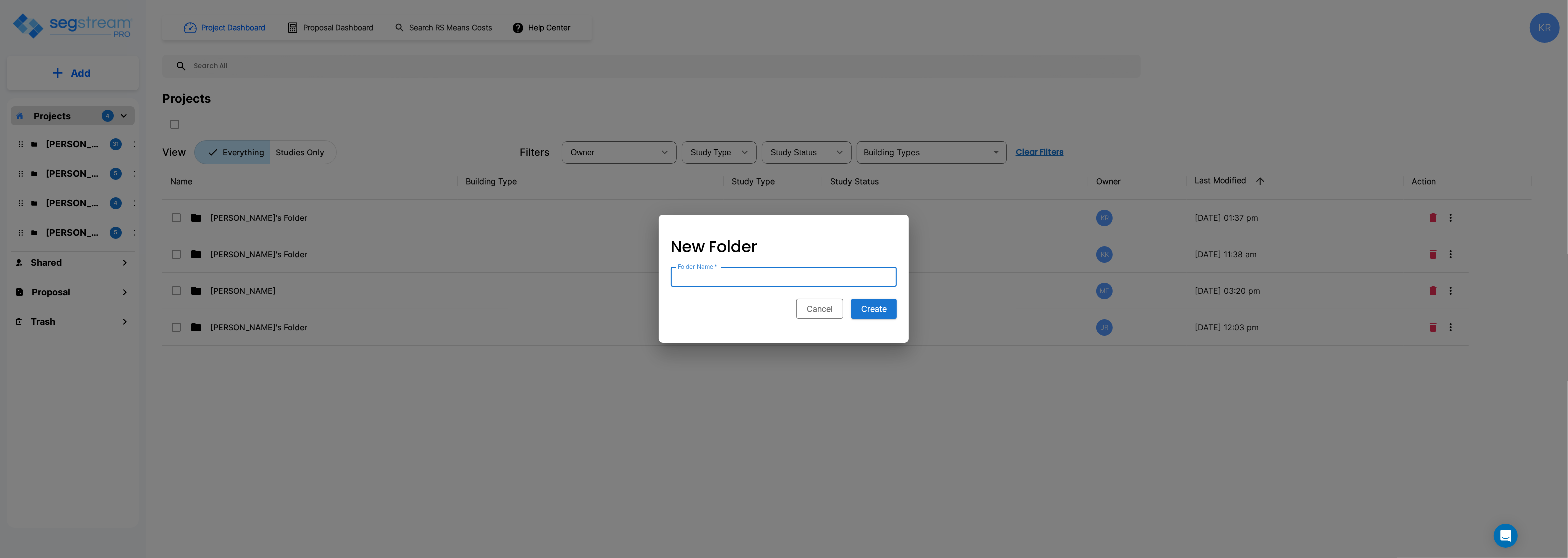
click at [822, 313] on button "Cancel" at bounding box center [820, 309] width 47 height 20
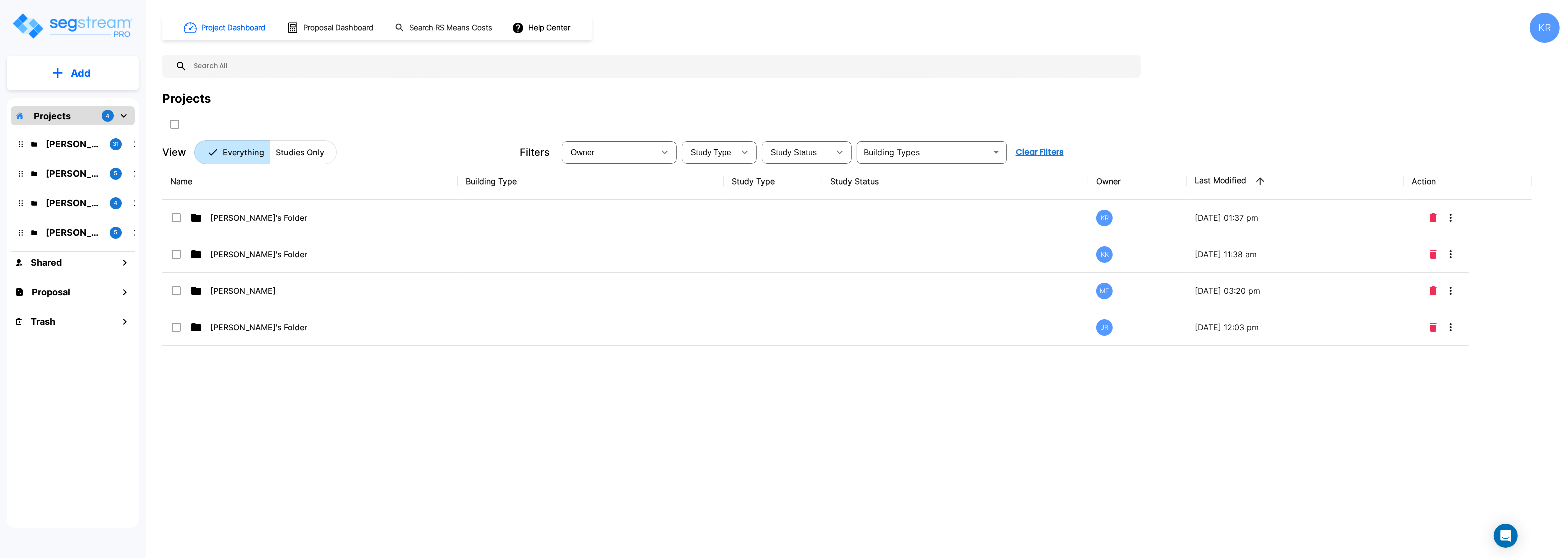
click at [84, 68] on p "Add" at bounding box center [80, 73] width 20 height 15
click at [85, 101] on p "Add Folder" at bounding box center [78, 101] width 41 height 12
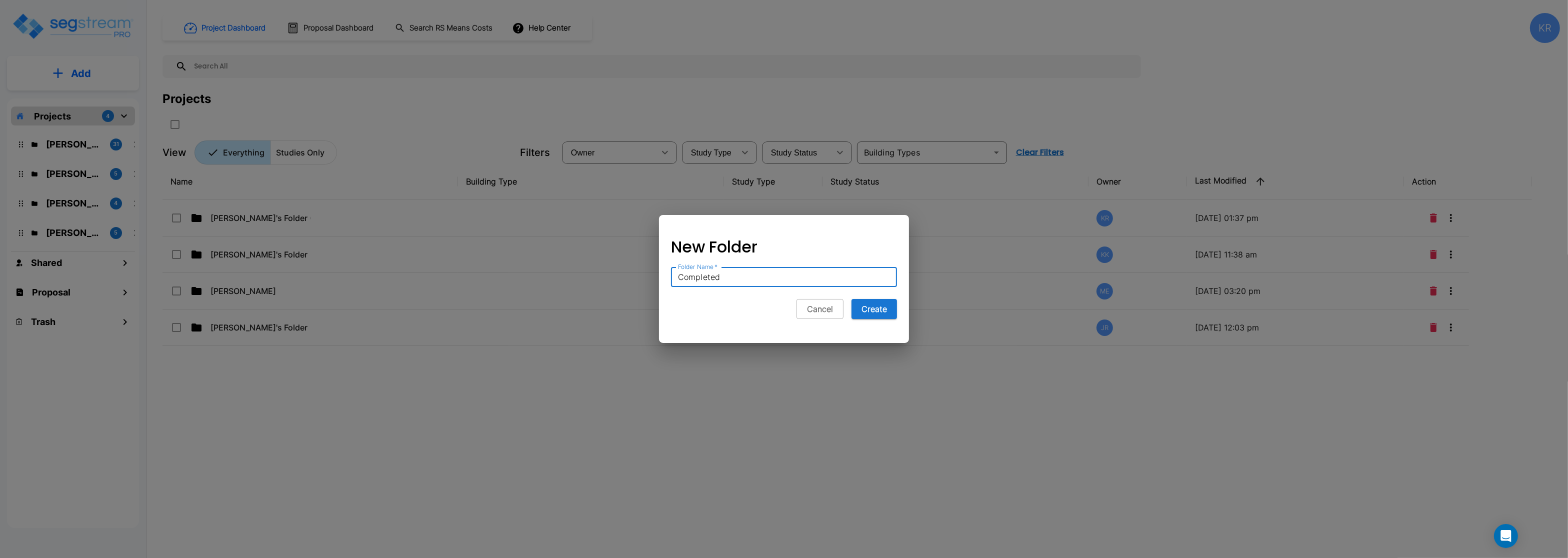
type input "Completed"
click at [798, 505] on div at bounding box center [784, 279] width 1568 height 558
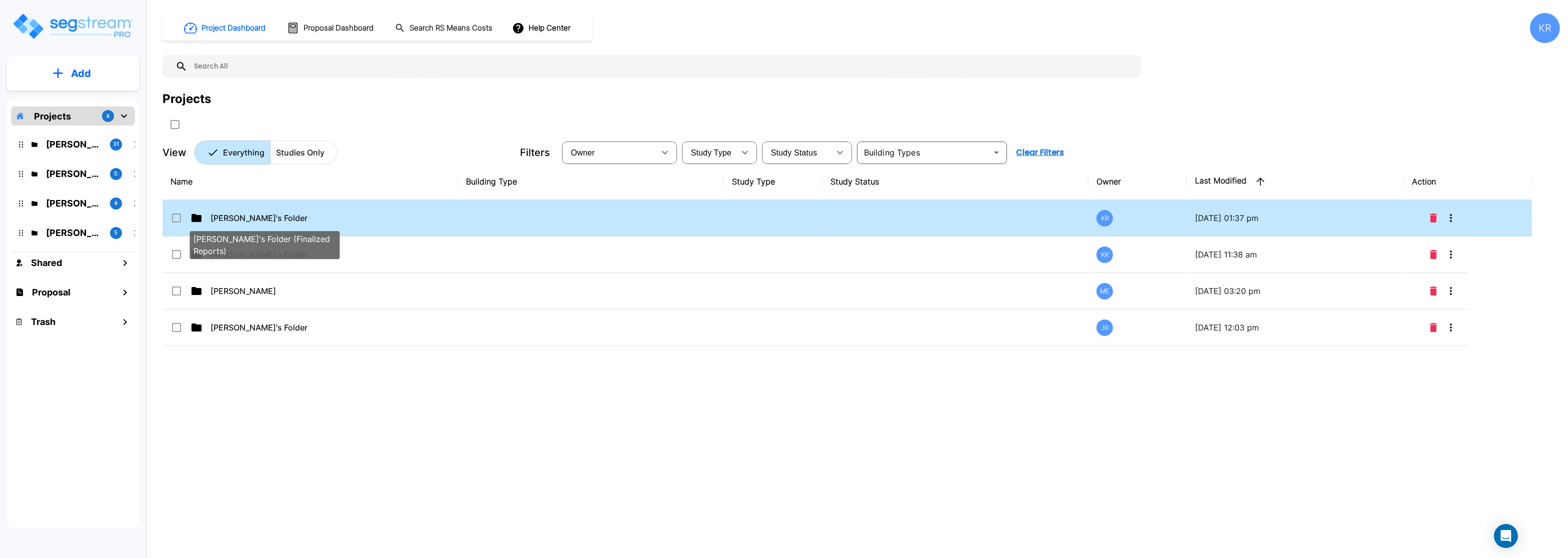
click at [245, 223] on p "[PERSON_NAME]'s Folder (Finalized Reports)" at bounding box center [261, 218] width 100 height 12
click at [247, 220] on p "[PERSON_NAME]'s Folder (Finalized Reports)" at bounding box center [261, 218] width 100 height 12
checkbox input "false"
click at [247, 220] on p "[PERSON_NAME]'s Folder (Finalized Reports)" at bounding box center [261, 218] width 100 height 12
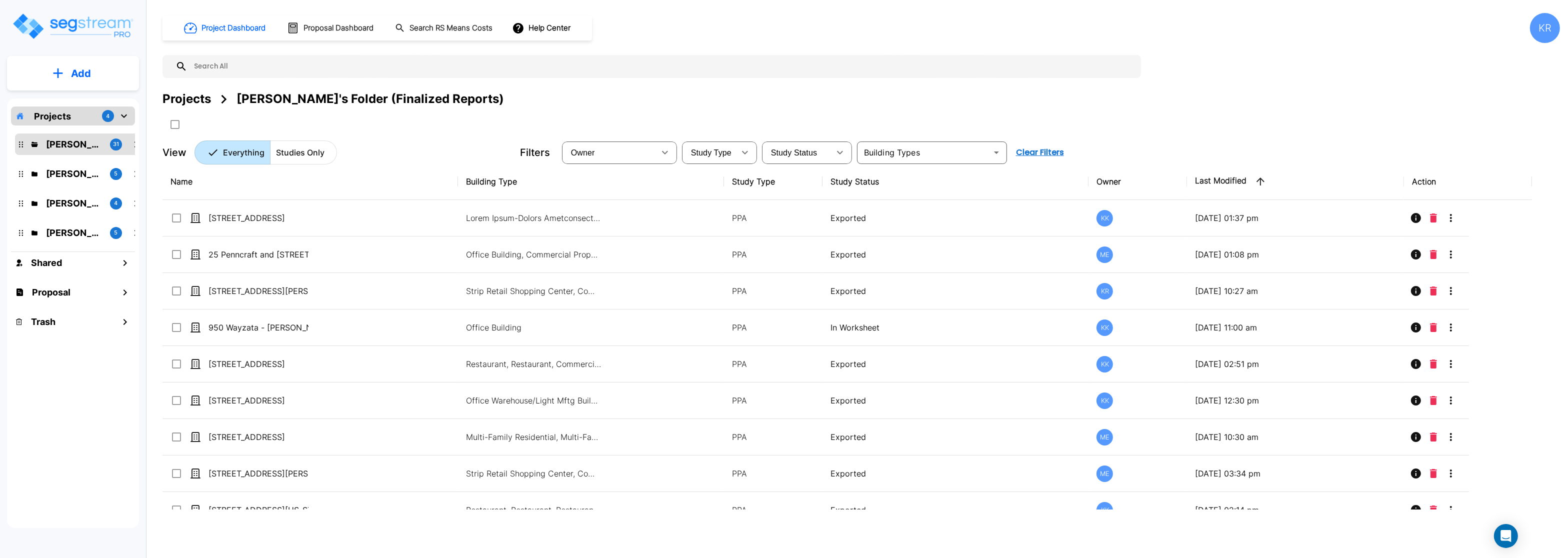
click at [198, 103] on div "Projects" at bounding box center [187, 99] width 49 height 18
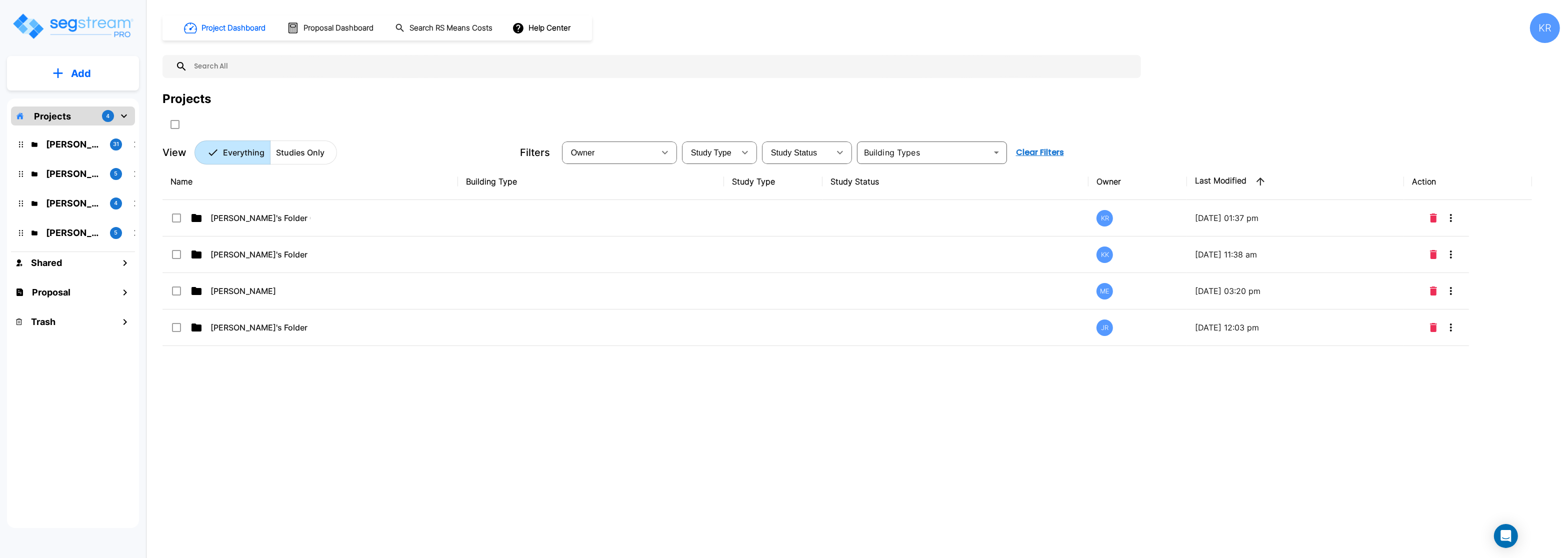
click at [1553, 24] on div "KR" at bounding box center [1544, 28] width 30 height 30
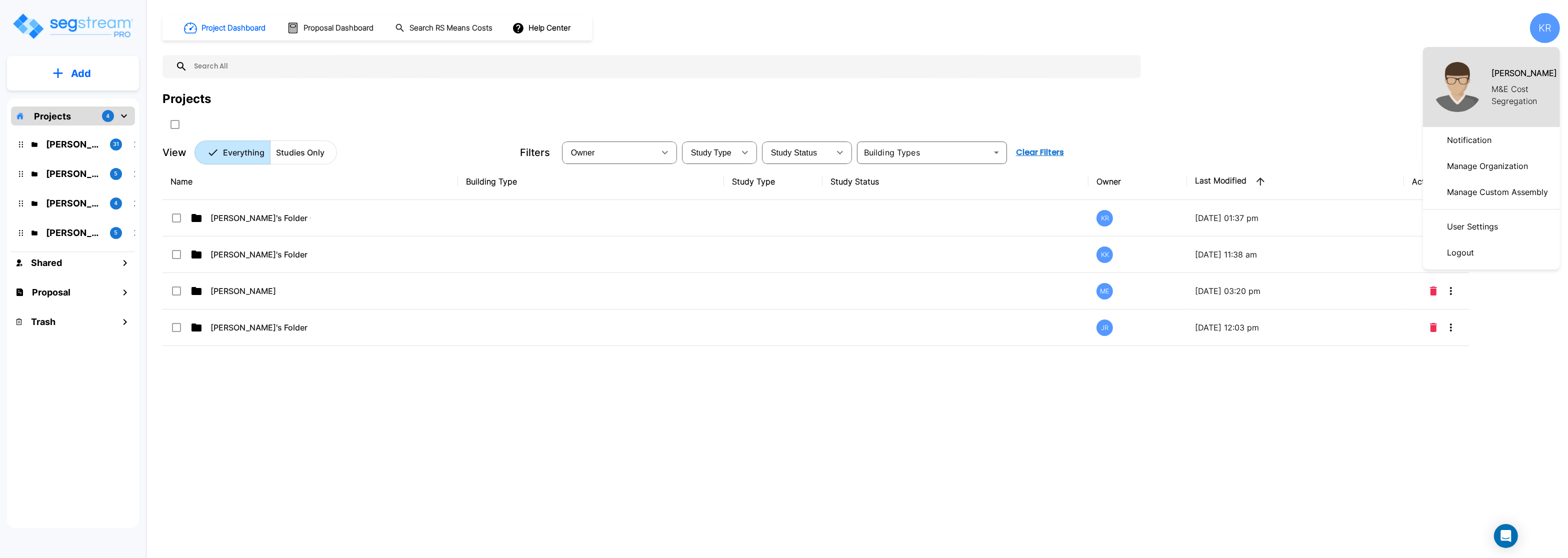
click at [1499, 164] on p "Manage Organization" at bounding box center [1488, 166] width 89 height 20
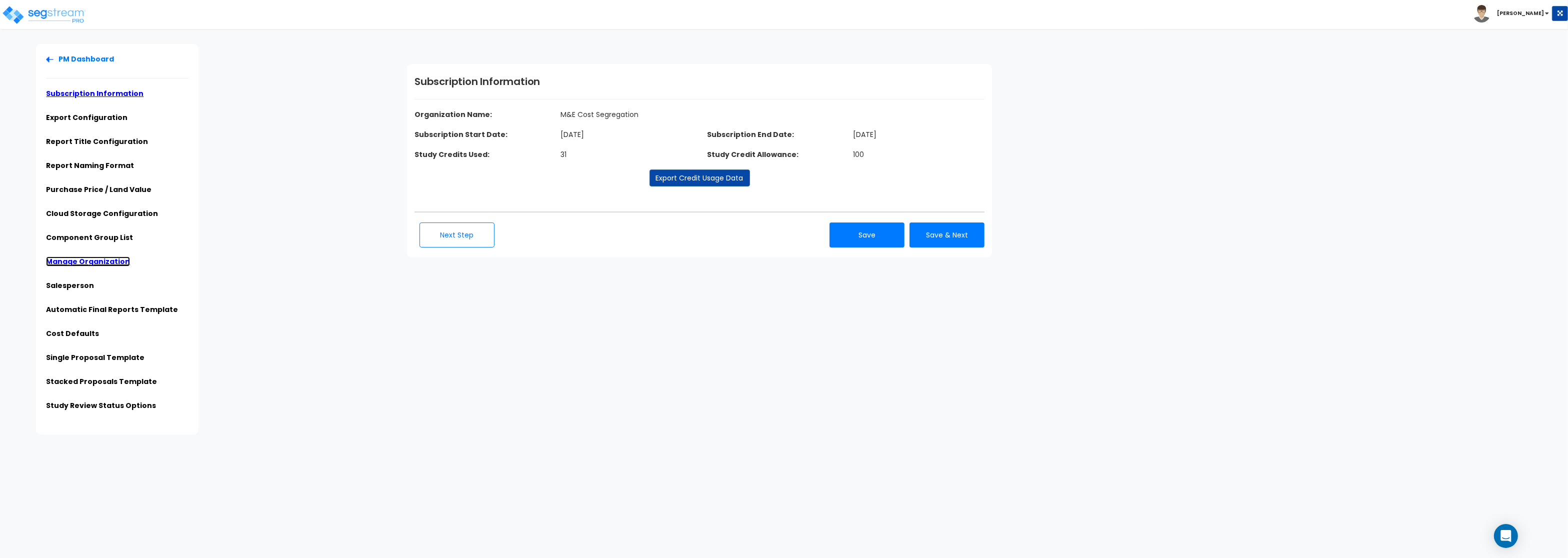
click at [82, 262] on link "Manage Organization" at bounding box center [87, 261] width 84 height 10
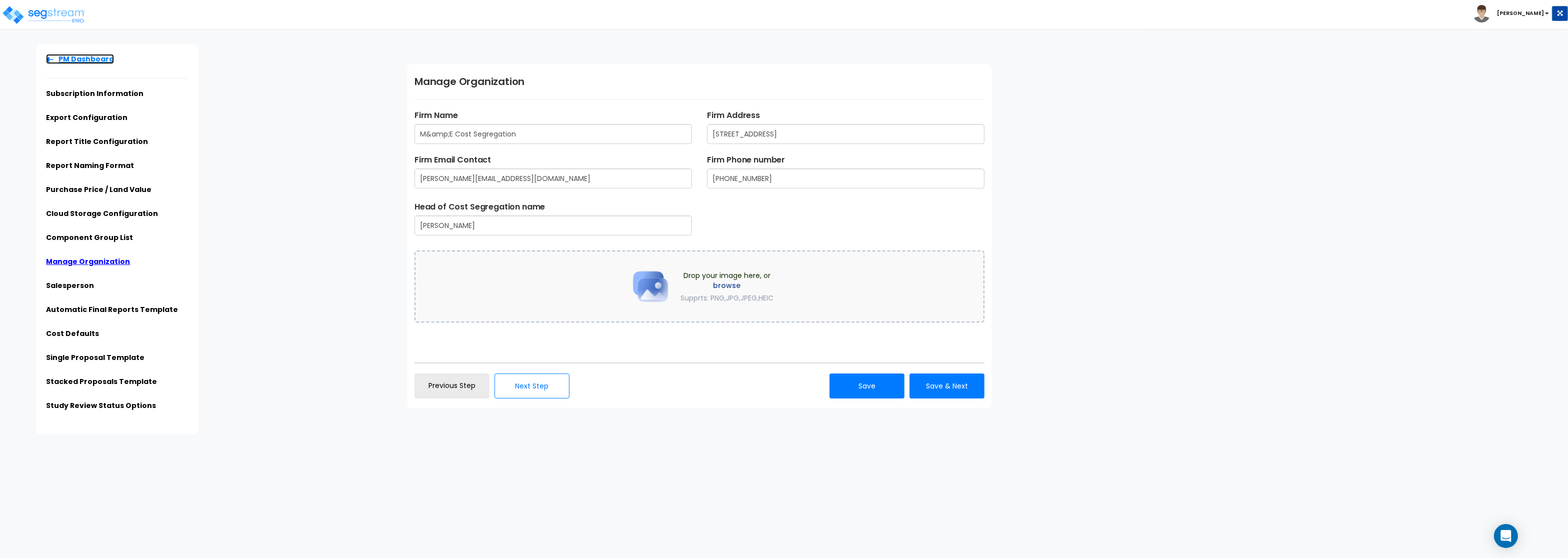
click at [80, 60] on link "PM Dashboard" at bounding box center [80, 59] width 68 height 10
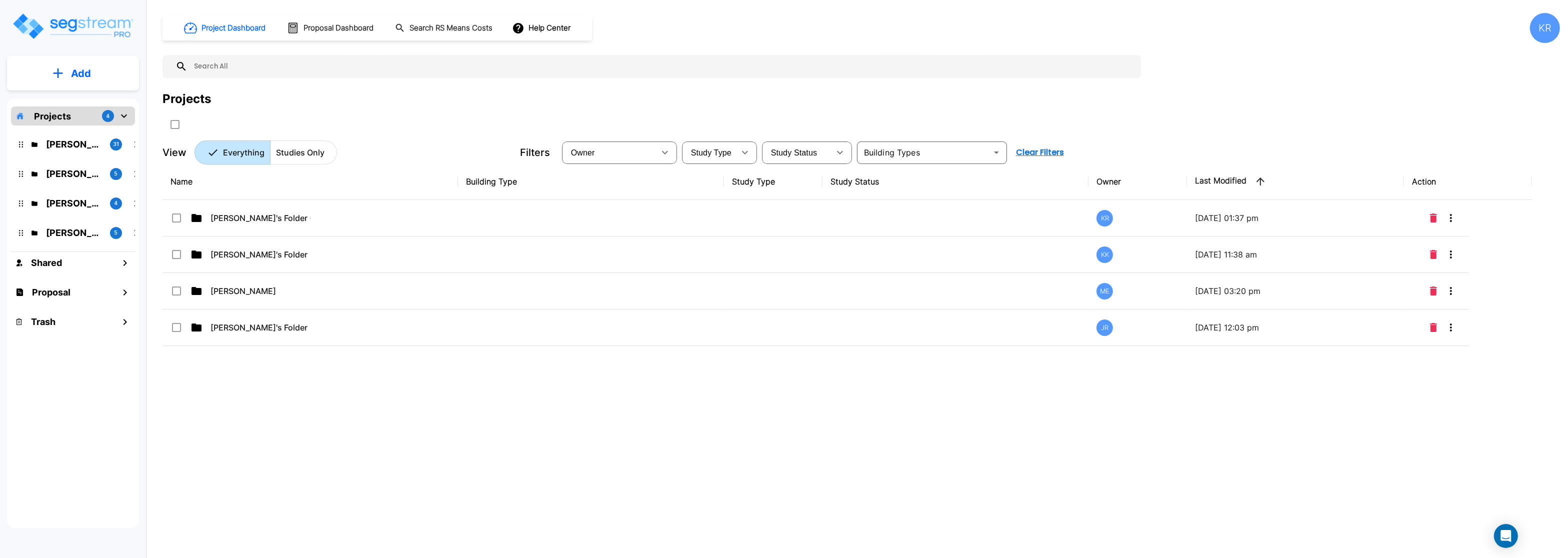
click at [231, 62] on input "text" at bounding box center [662, 66] width 949 height 23
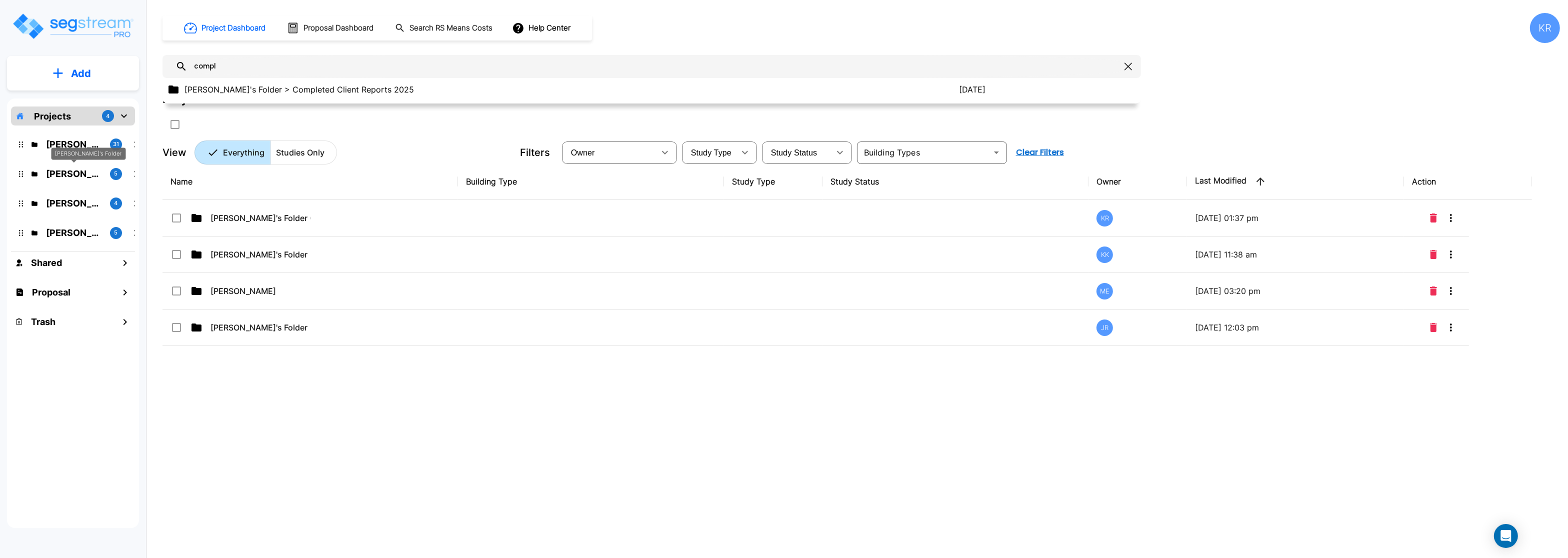
type input "compl"
click at [67, 175] on p "[PERSON_NAME]'s Folder" at bounding box center [73, 173] width 56 height 13
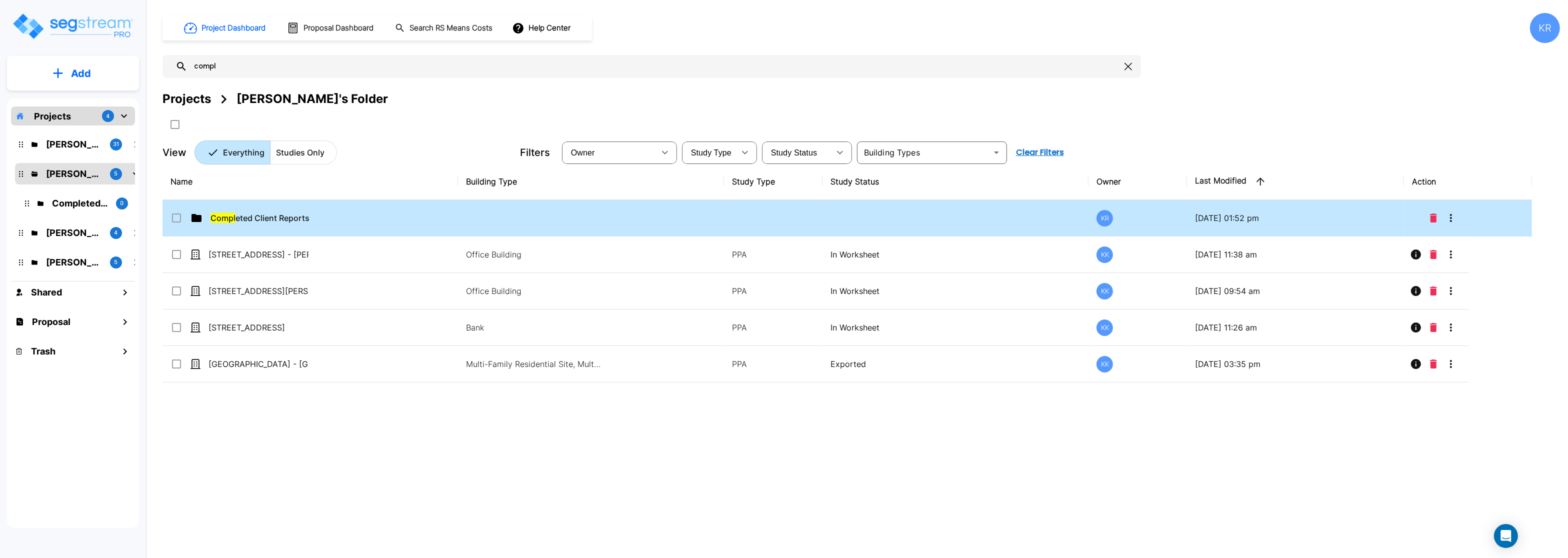
click at [178, 218] on input "select row Completed Client Reports 2025" at bounding box center [175, 216] width 10 height 8
checkbox input "true"
click at [1431, 222] on icon "Delete" at bounding box center [1434, 218] width 7 height 9
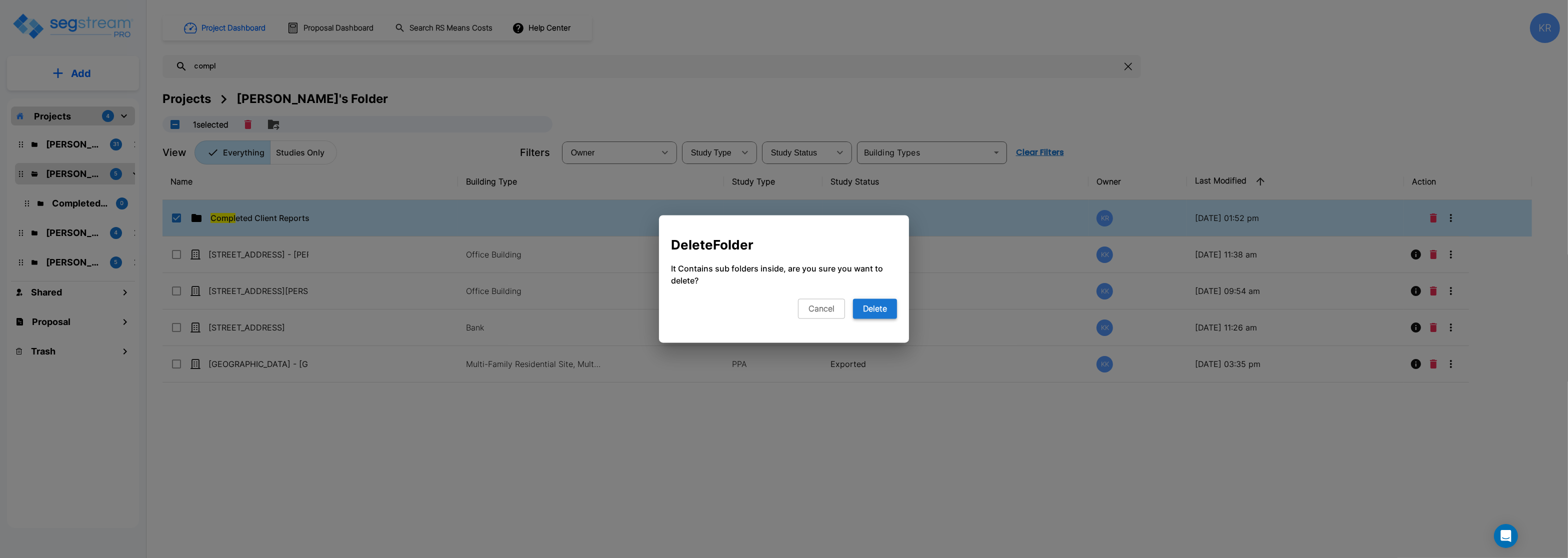
click at [878, 312] on button "Delete" at bounding box center [875, 309] width 44 height 20
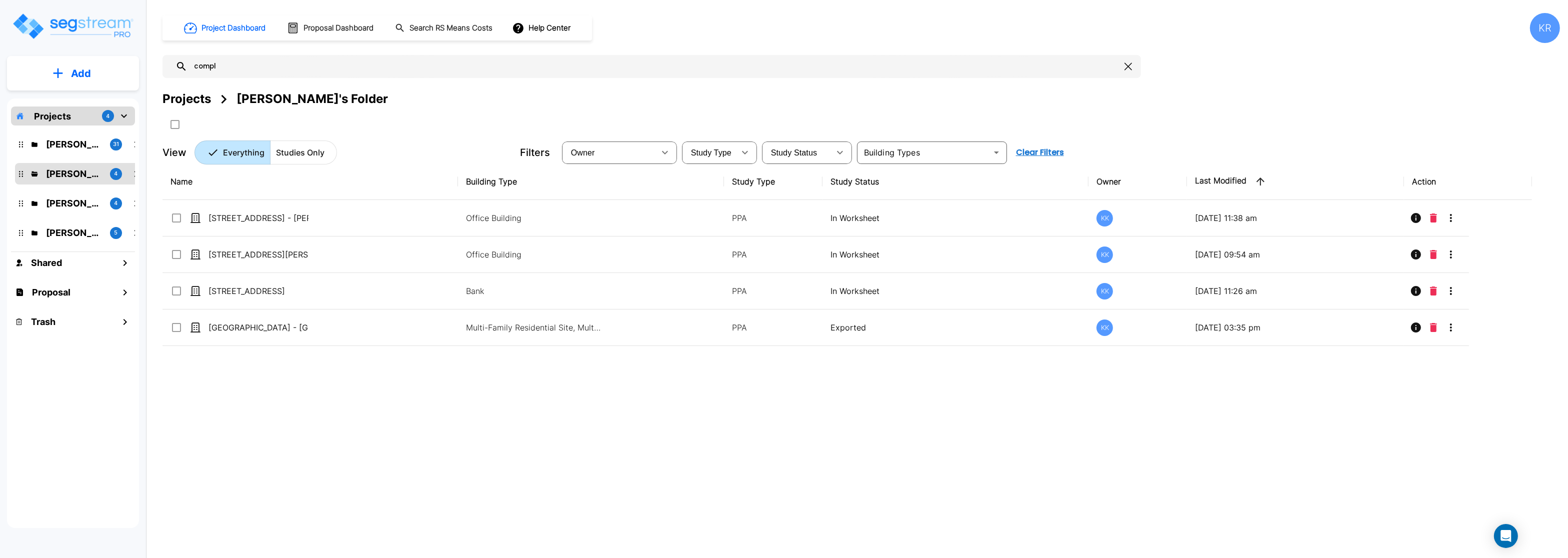
click at [32, 118] on div "Projects 4" at bounding box center [73, 116] width 124 height 19
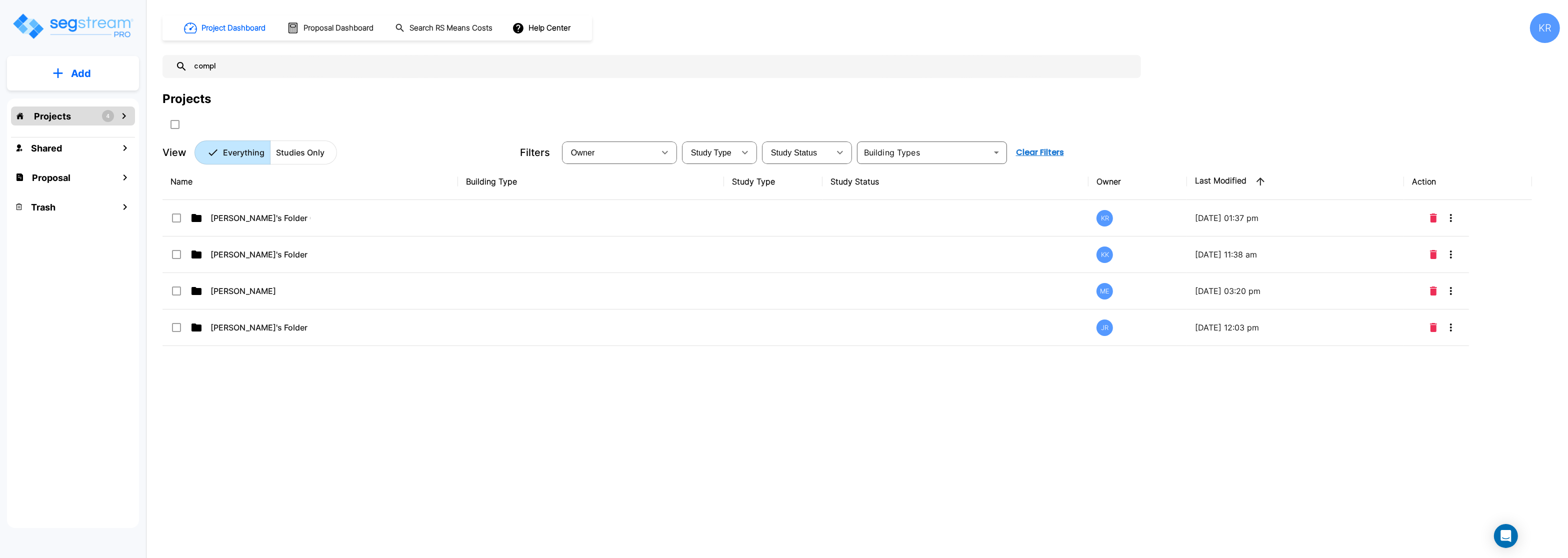
click at [85, 71] on p "Add" at bounding box center [80, 73] width 20 height 15
click at [80, 100] on p "Add Folder" at bounding box center [78, 101] width 41 height 12
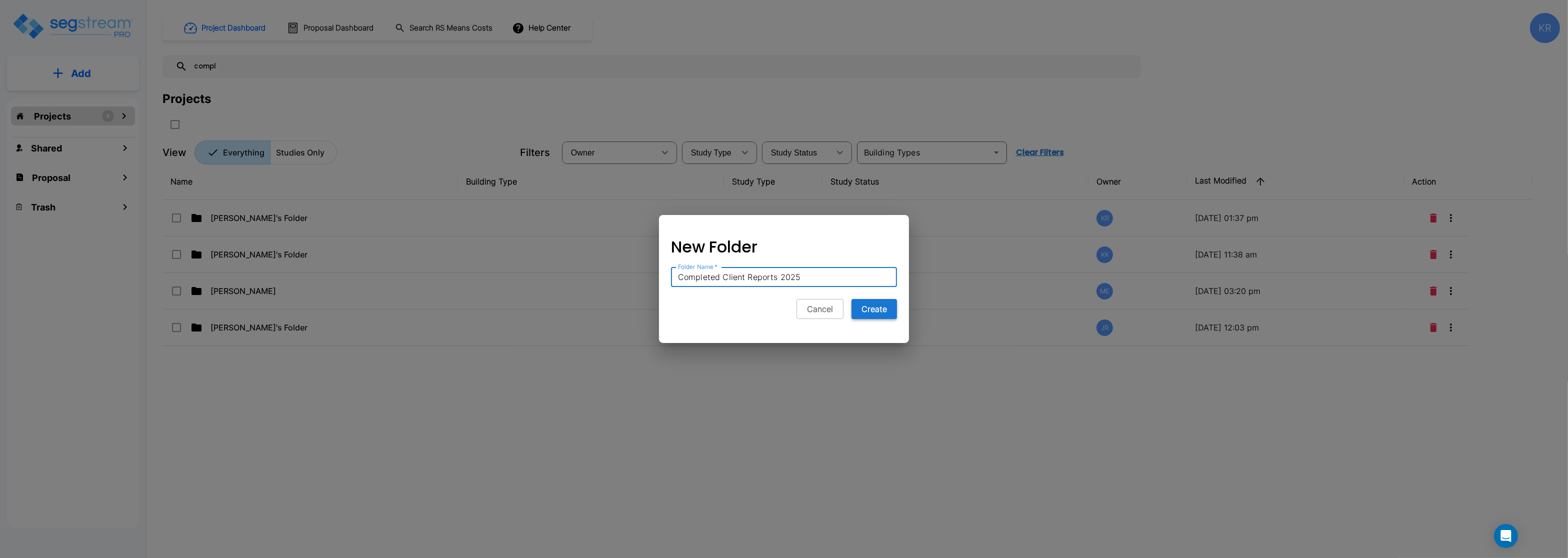
type input "Completed Client Reports 2025"
click at [872, 310] on button "Create" at bounding box center [874, 309] width 46 height 20
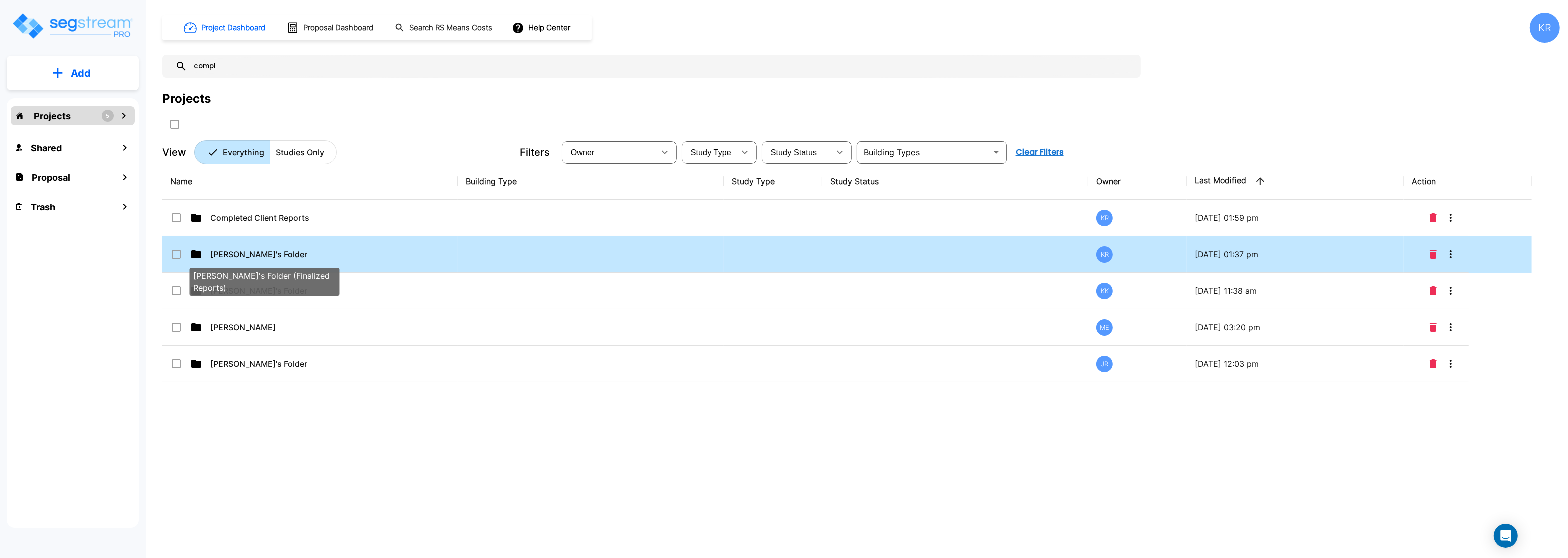
click at [222, 253] on p "[PERSON_NAME]'s Folder (Finalized Reports)" at bounding box center [261, 254] width 100 height 12
checkbox input "false"
click at [222, 253] on p "[PERSON_NAME]'s Folder (Finalized Reports)" at bounding box center [261, 254] width 100 height 12
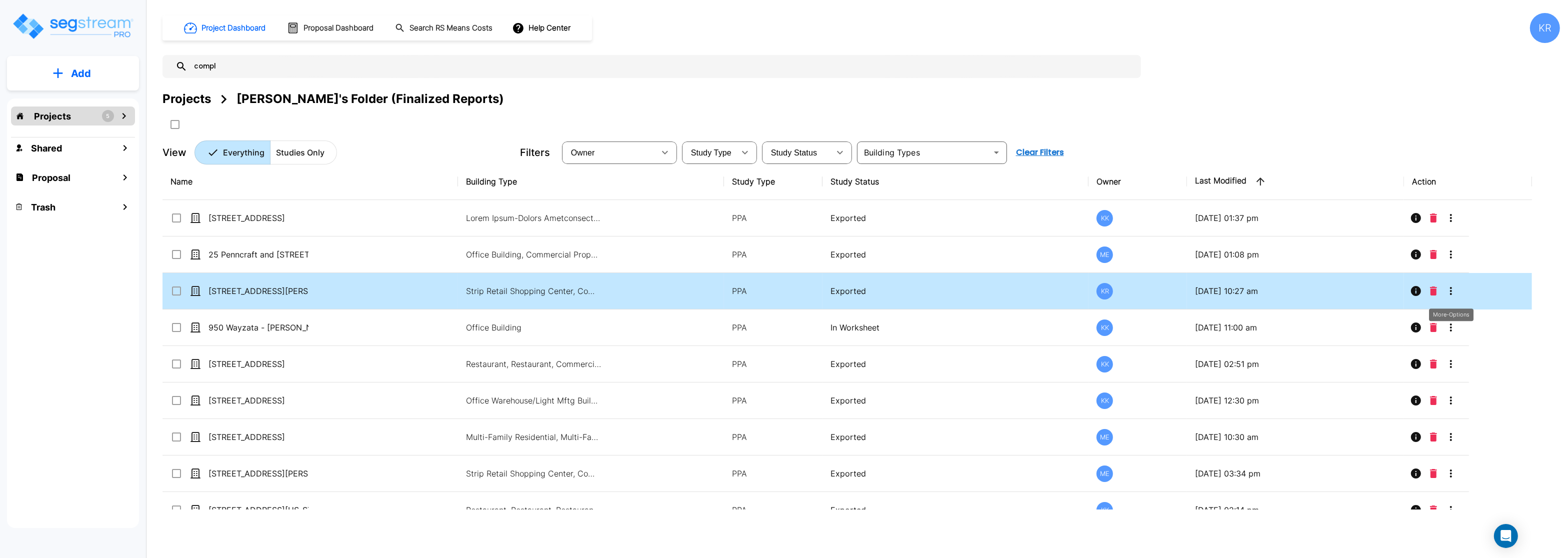
click at [1452, 290] on icon "More-Options" at bounding box center [1451, 290] width 12 height 12
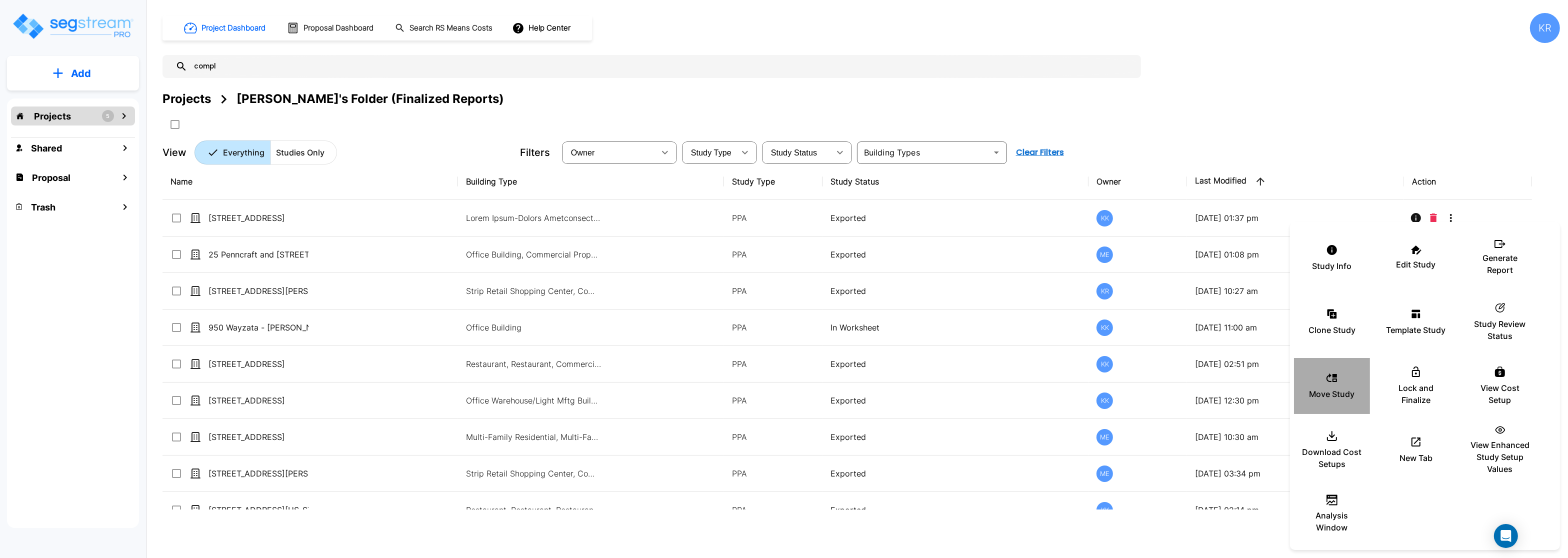
click at [1333, 392] on p "Move Study" at bounding box center [1332, 394] width 46 height 12
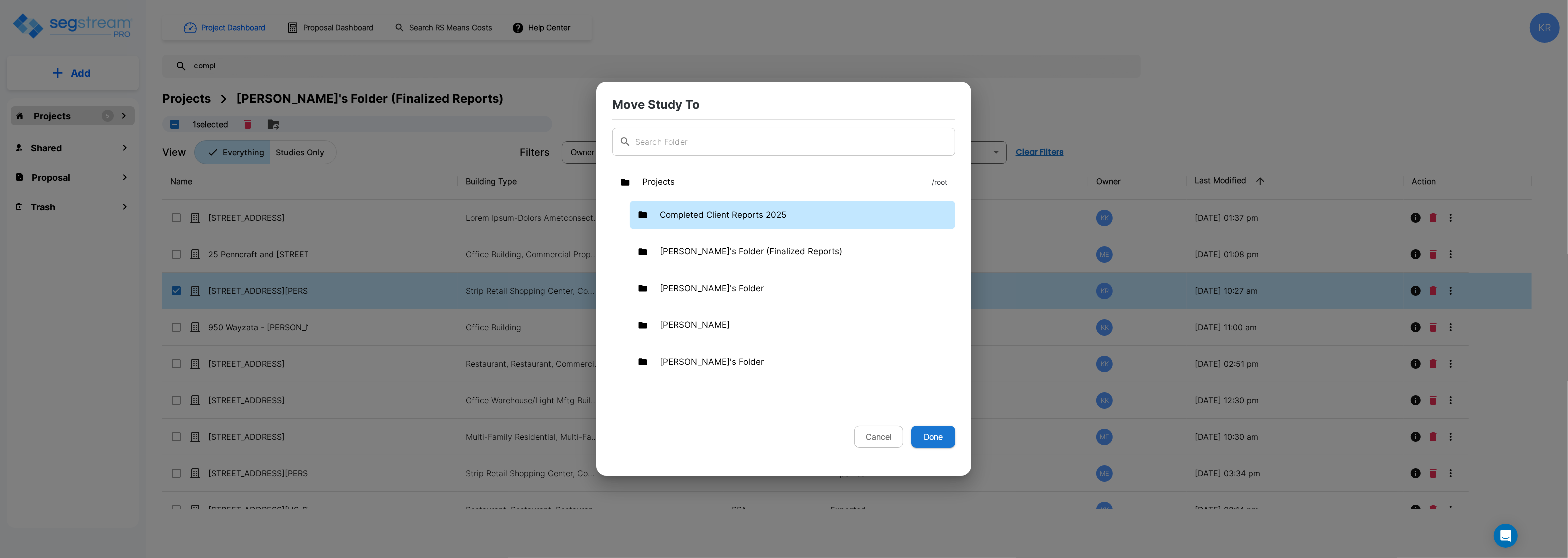
click at [714, 211] on p "Completed Client Reports 2025" at bounding box center [723, 216] width 127 height 13
click at [924, 437] on button "Done" at bounding box center [934, 437] width 44 height 22
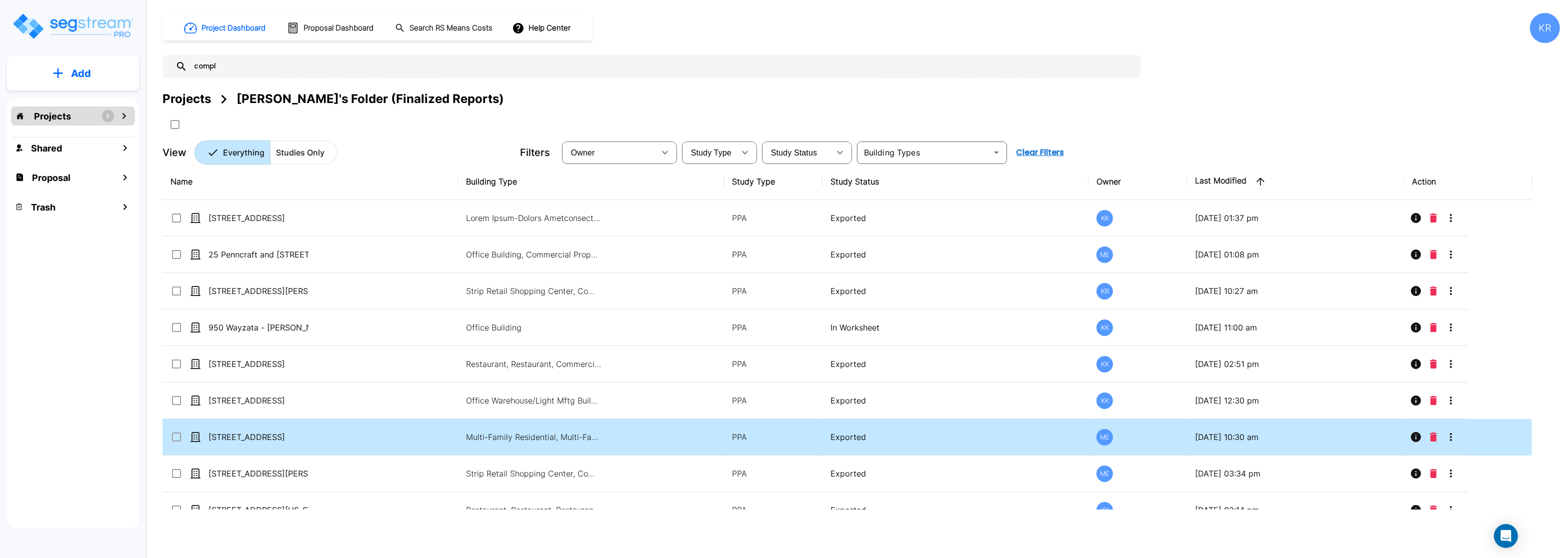
checkbox input "false"
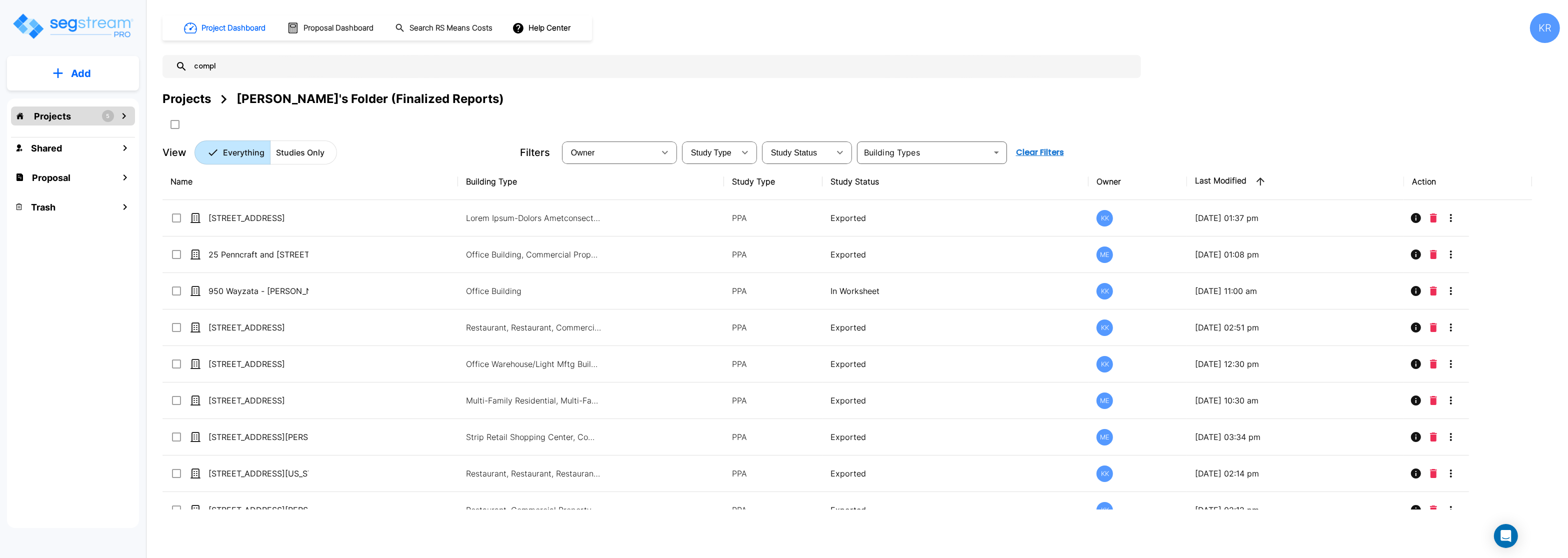
click at [59, 109] on div "Projects 5" at bounding box center [73, 116] width 124 height 19
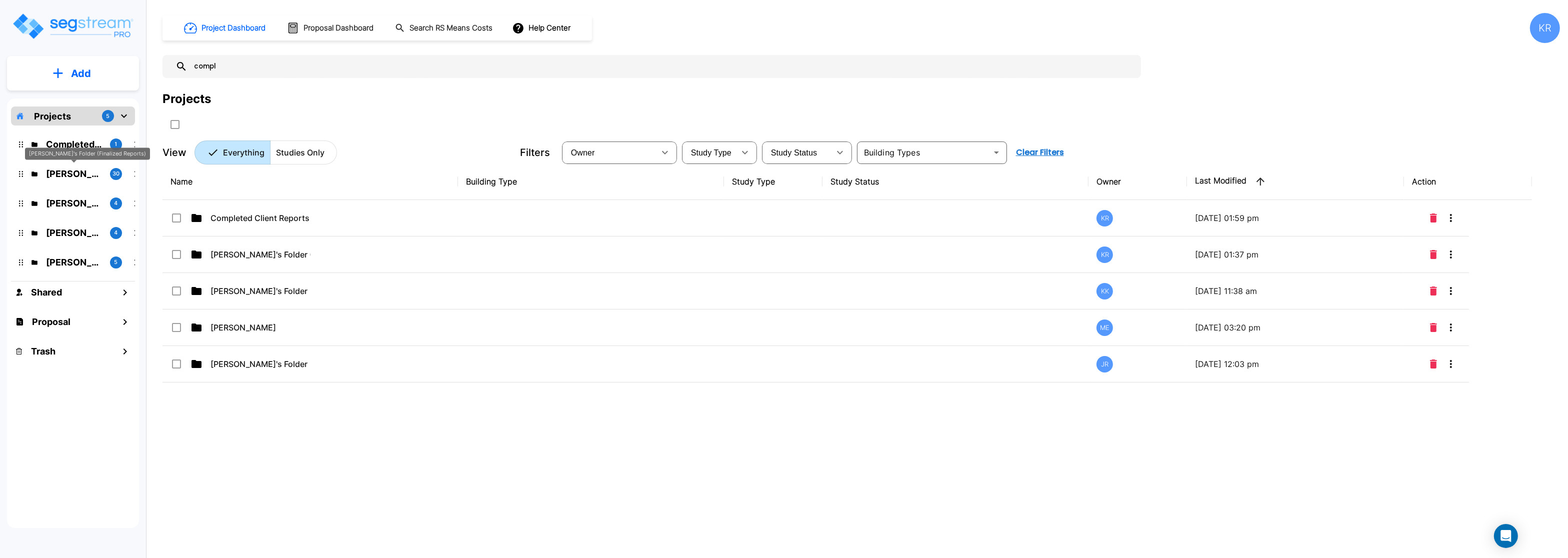
click at [60, 174] on p "[PERSON_NAME]'s Folder (Finalized Reports)" at bounding box center [73, 173] width 56 height 13
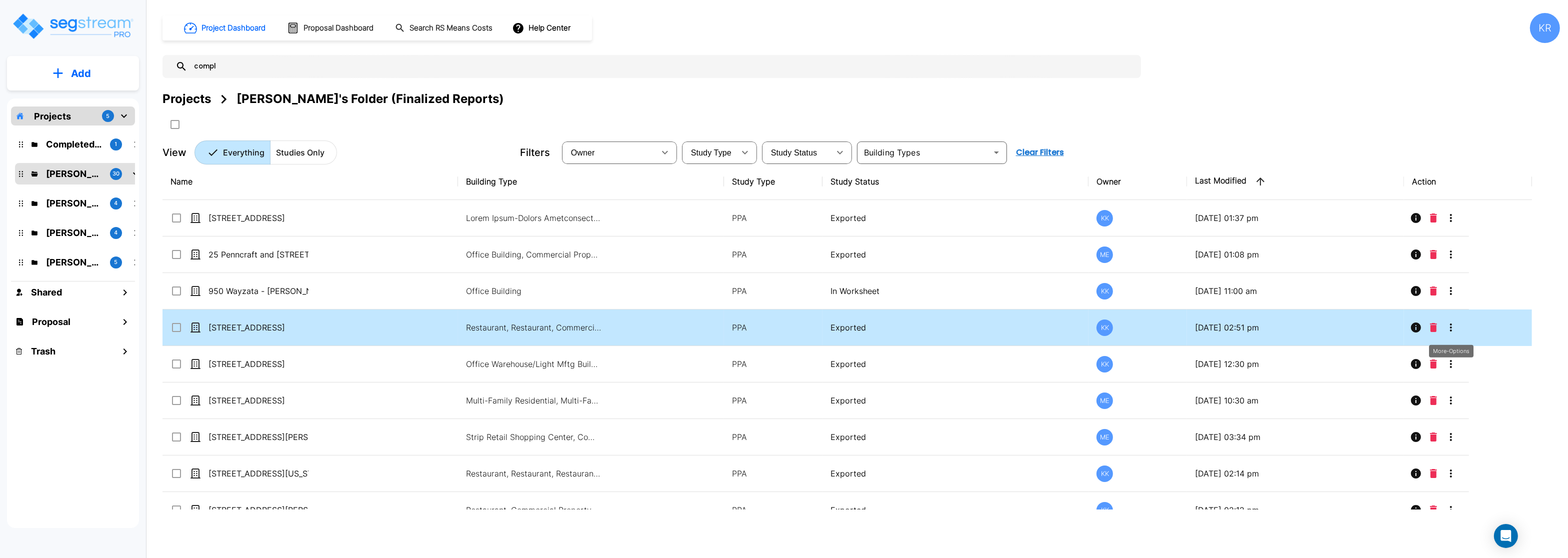
click at [1455, 333] on icon "More-Options" at bounding box center [1451, 327] width 12 height 12
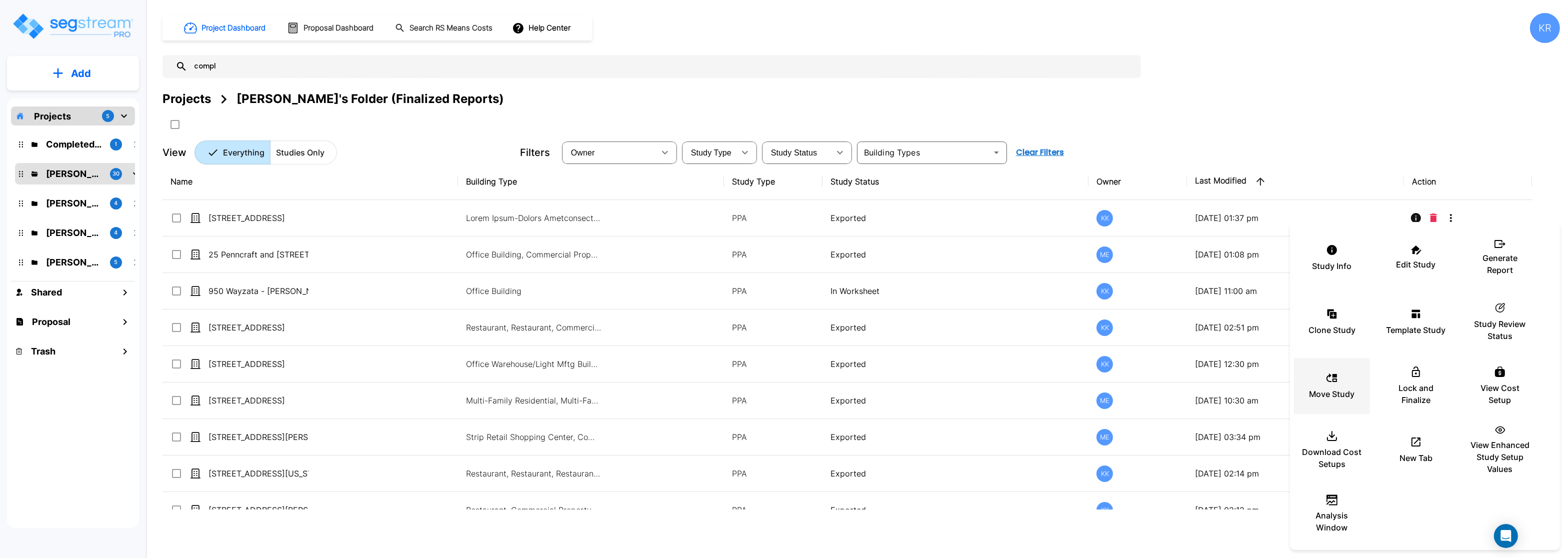
click at [1330, 396] on p "Move Study" at bounding box center [1332, 394] width 46 height 12
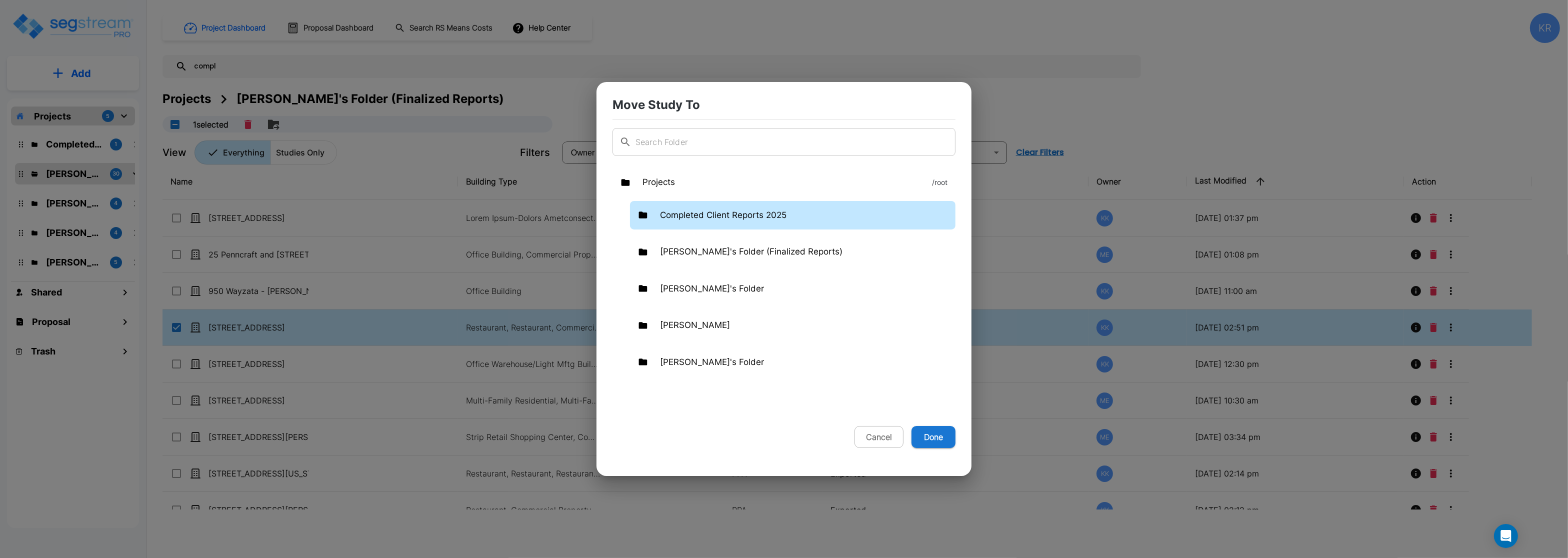
click at [713, 220] on p "Completed Client Reports 2025" at bounding box center [723, 216] width 127 height 13
click at [932, 439] on button "Done" at bounding box center [934, 437] width 44 height 22
checkbox input "false"
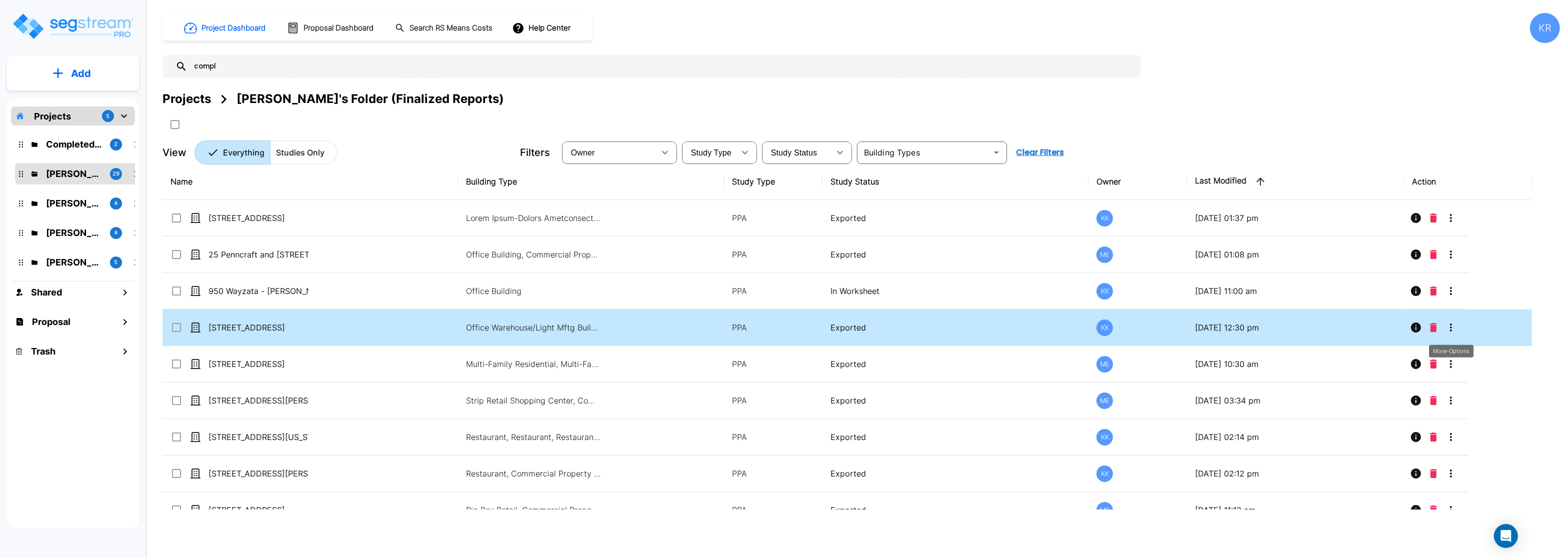
click at [1451, 331] on icon "More-Options" at bounding box center [1451, 327] width 12 height 12
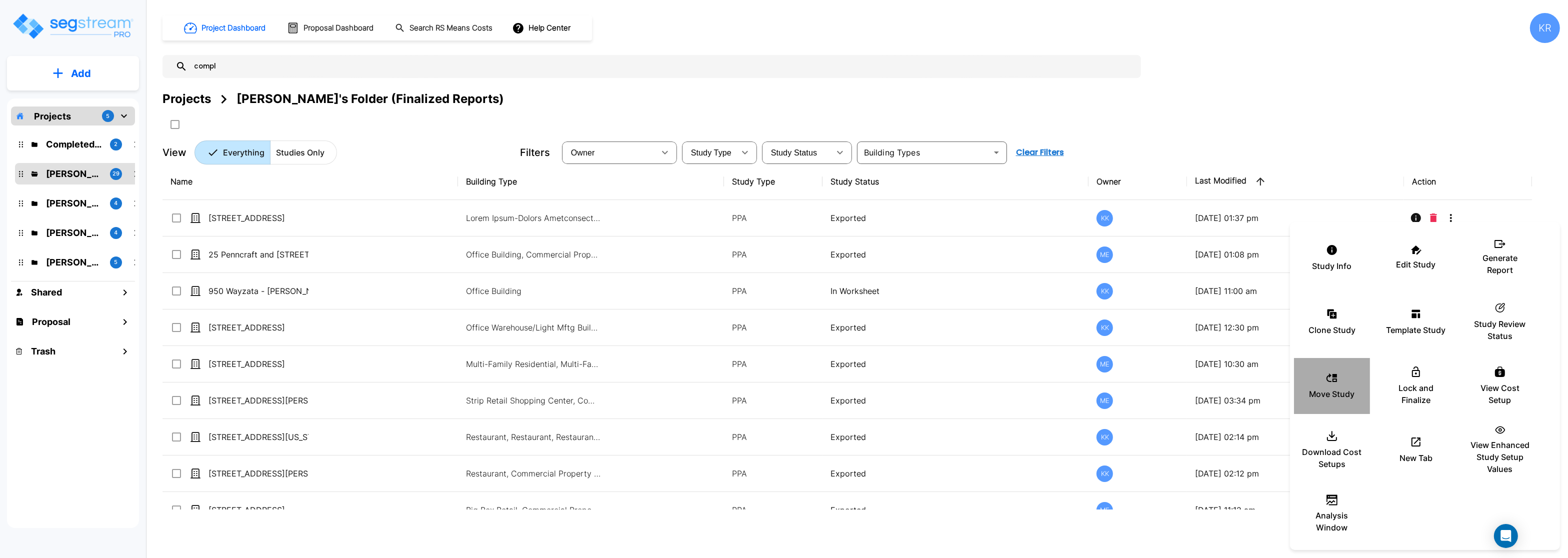
click at [1332, 379] on icon at bounding box center [1332, 378] width 12 height 12
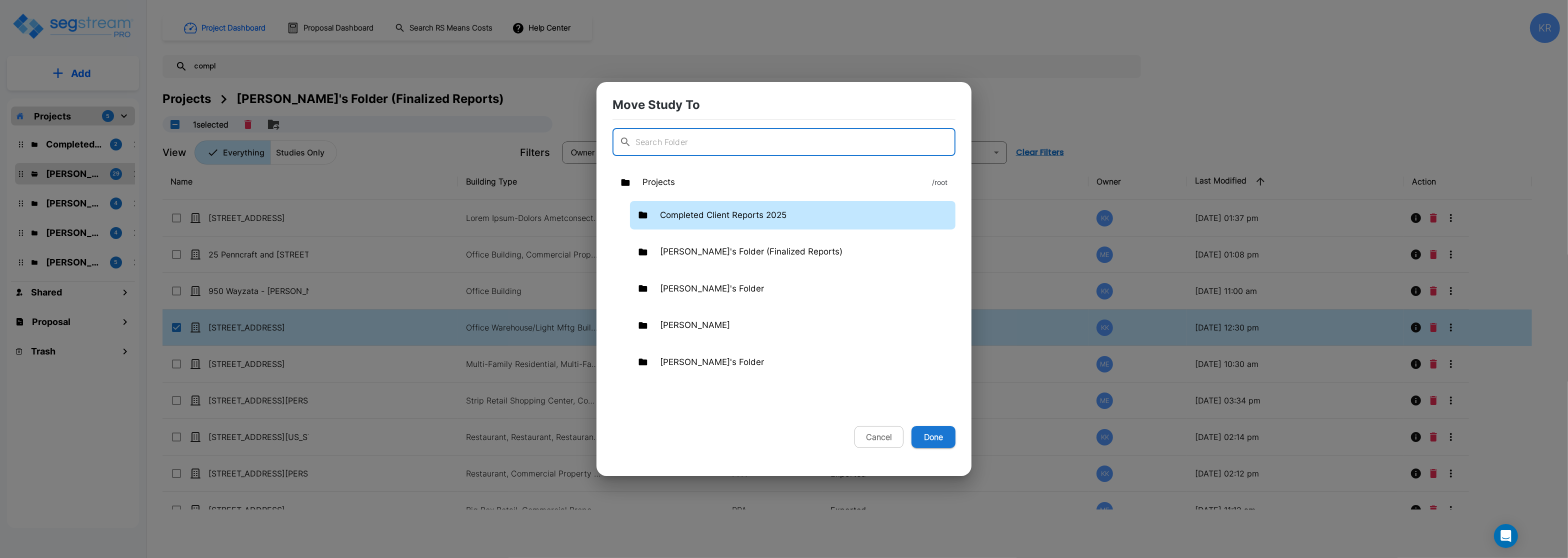
click at [743, 220] on p "Completed Client Reports 2025" at bounding box center [723, 216] width 127 height 13
click at [941, 437] on button "Done" at bounding box center [934, 437] width 44 height 22
checkbox input "false"
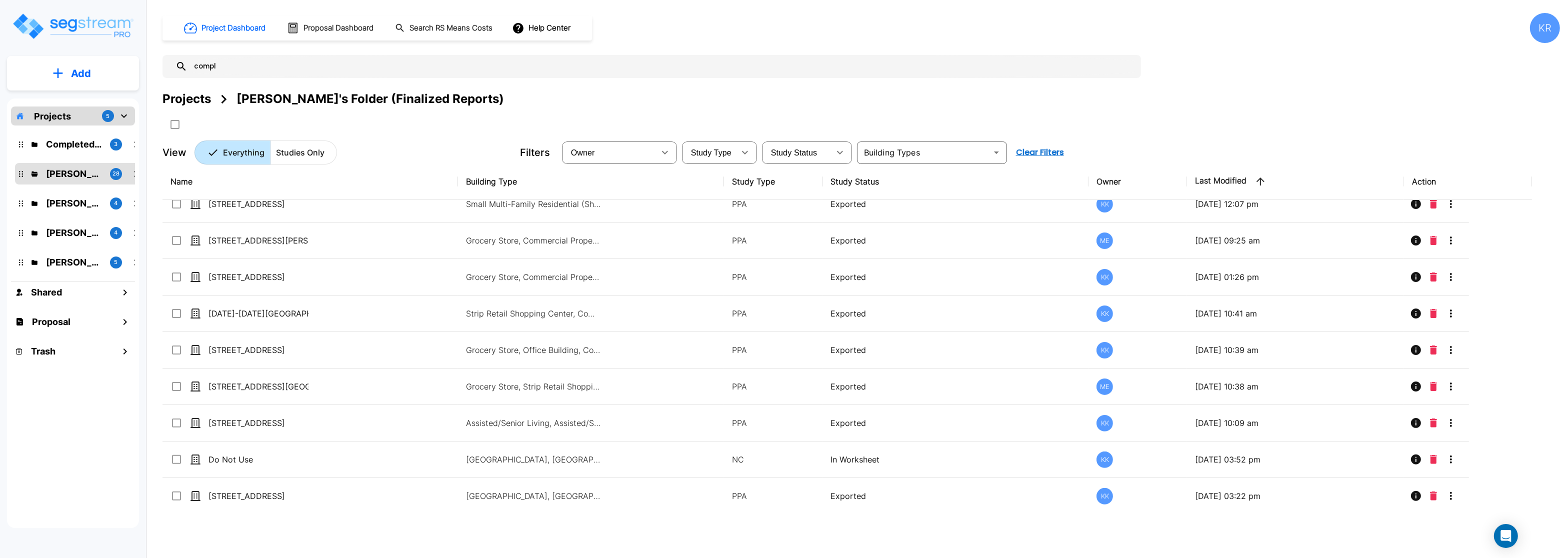
scroll to position [716, 0]
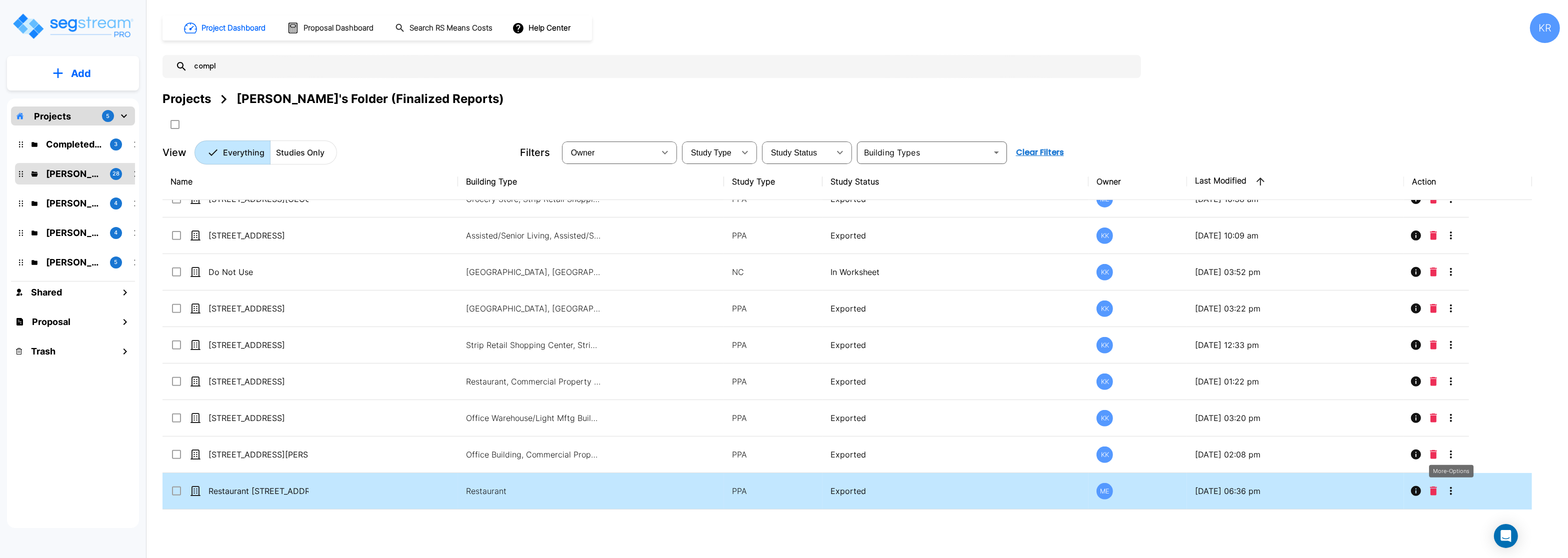
click at [1452, 490] on icon "More-Options" at bounding box center [1451, 491] width 2 height 8
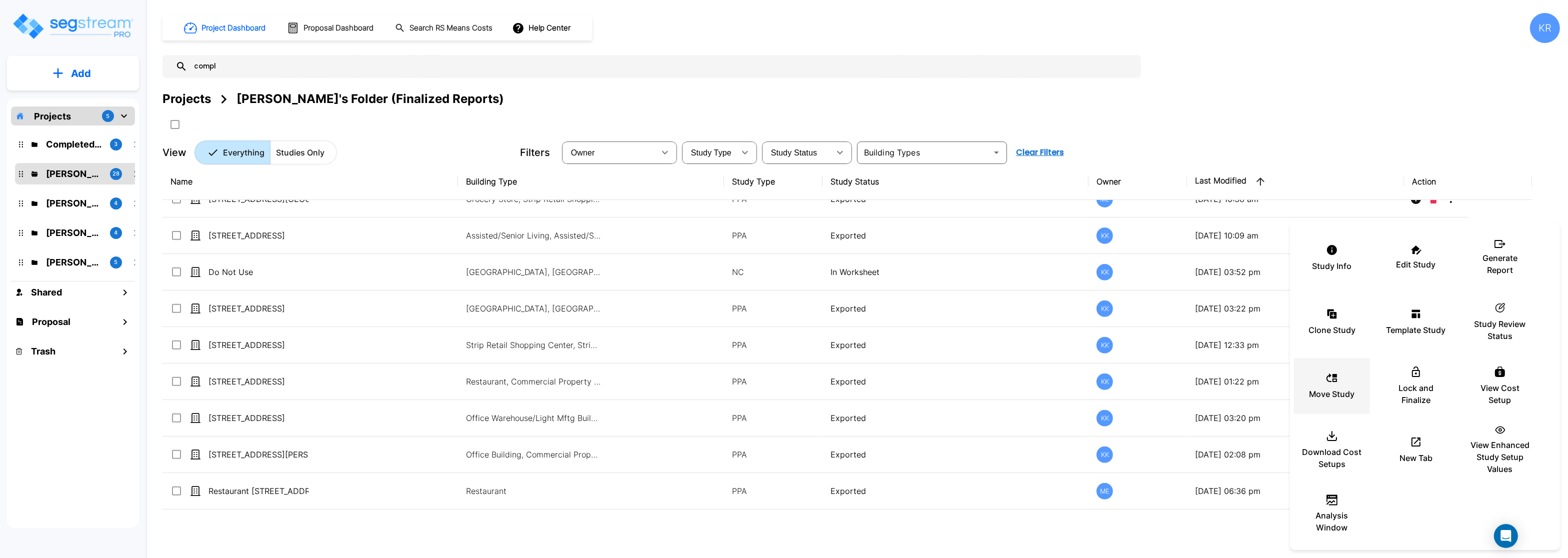
click at [1321, 388] on p "Move Study" at bounding box center [1332, 394] width 46 height 12
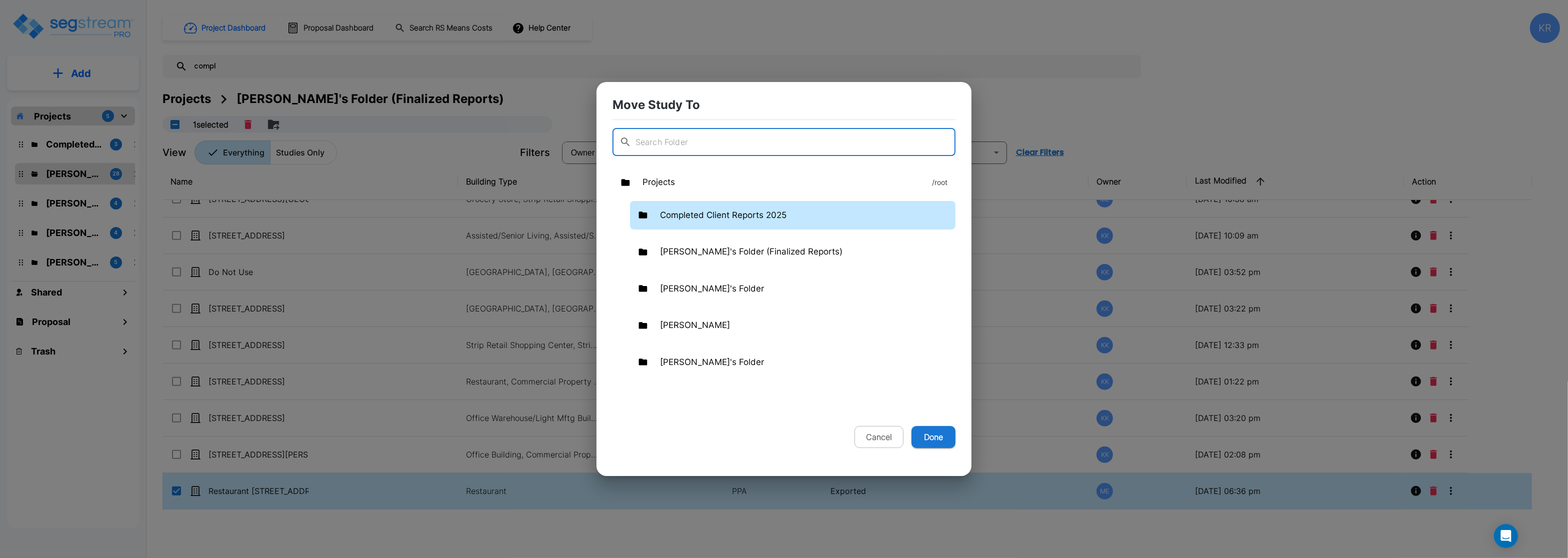
click at [704, 214] on p "Completed Client Reports 2025" at bounding box center [723, 216] width 127 height 13
click at [933, 437] on button "Done" at bounding box center [934, 437] width 44 height 22
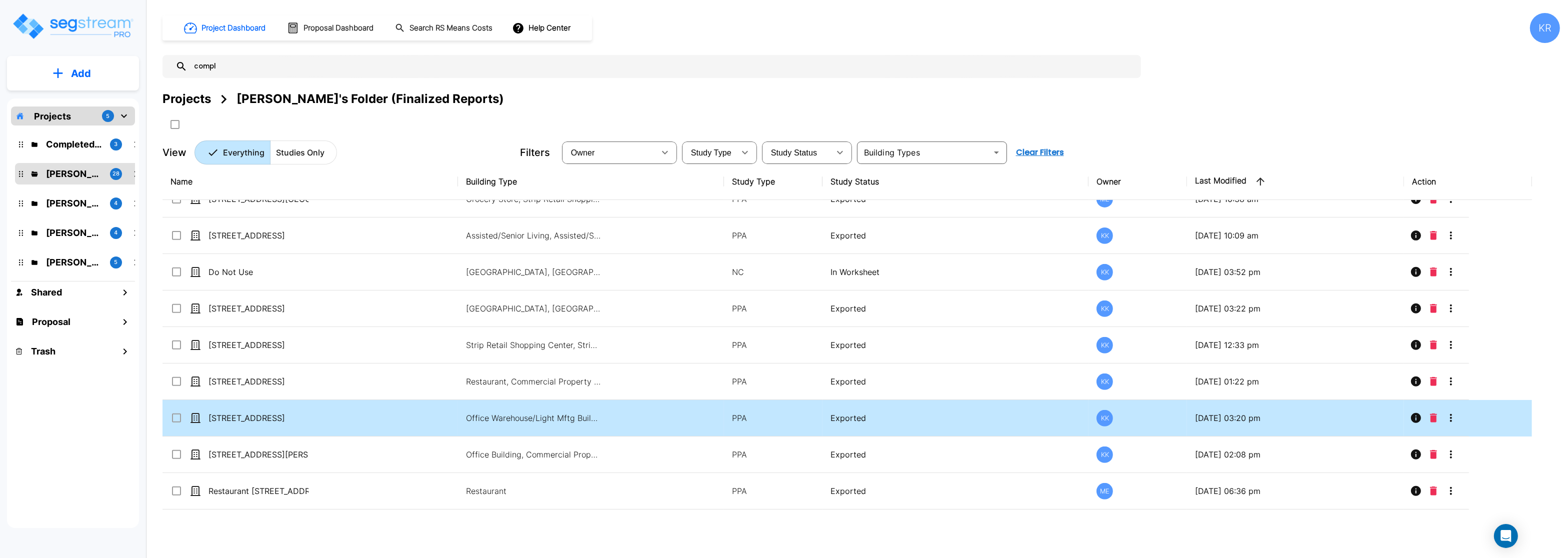
checkbox input "false"
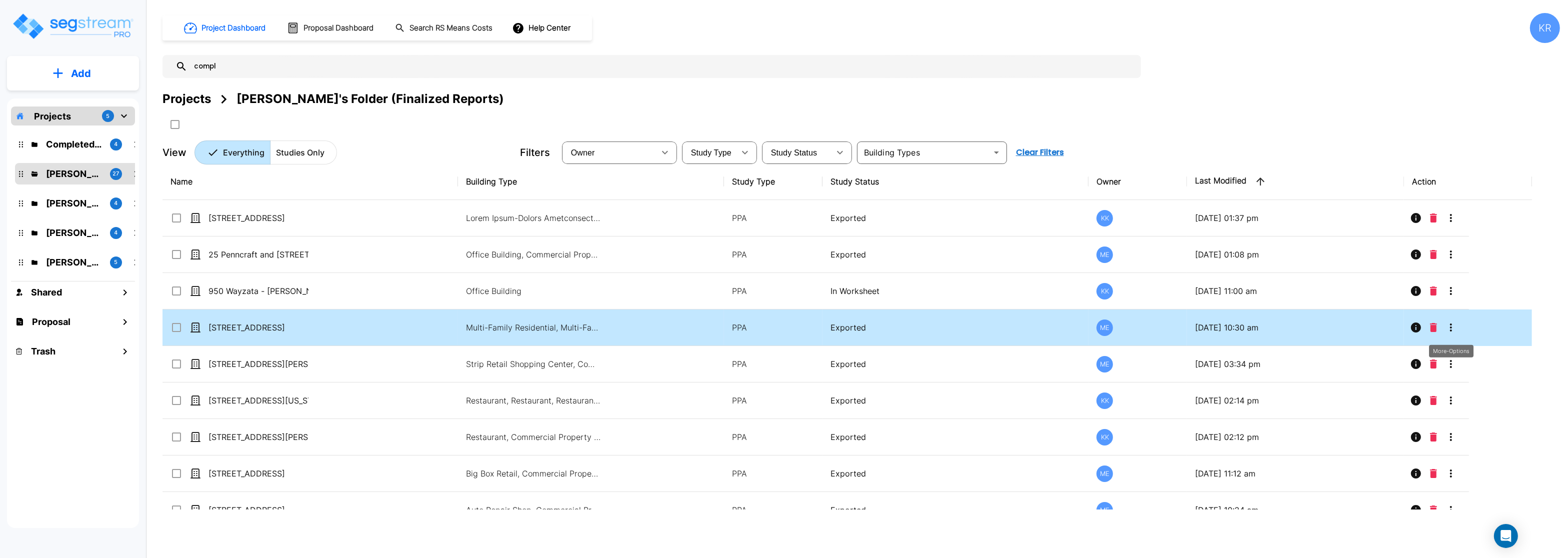
click at [1452, 327] on icon "More-Options" at bounding box center [1451, 327] width 12 height 12
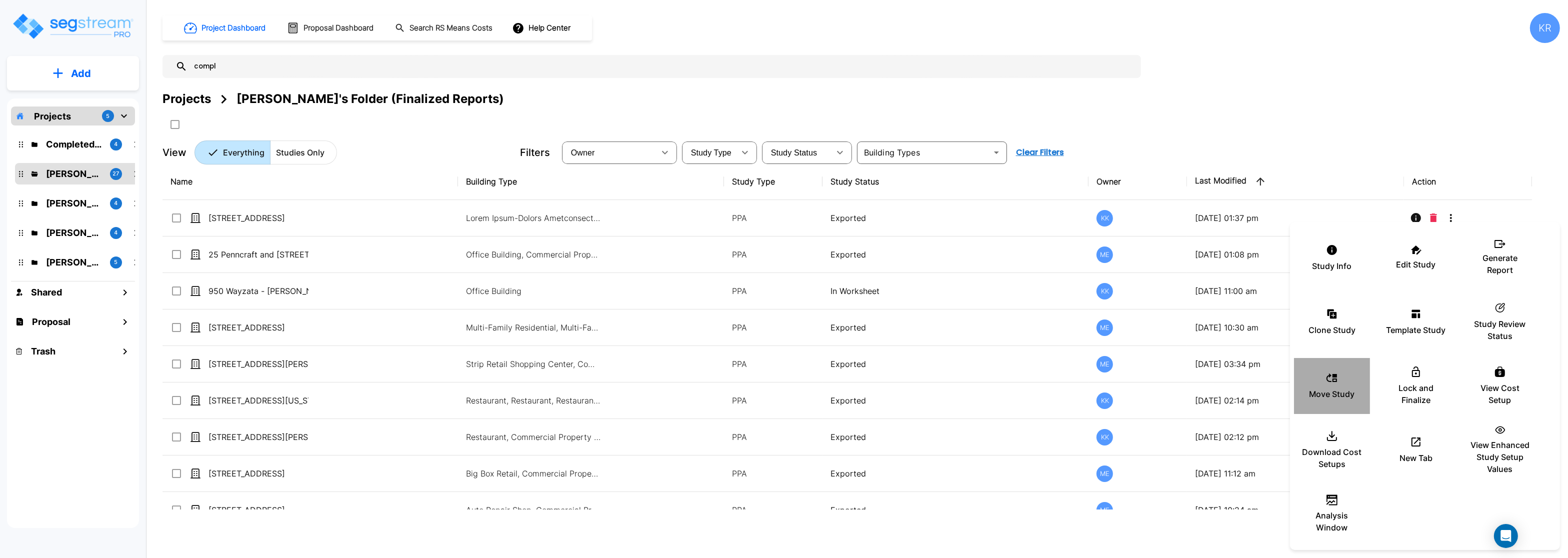
click at [1318, 387] on div "Move Study" at bounding box center [1332, 386] width 60 height 50
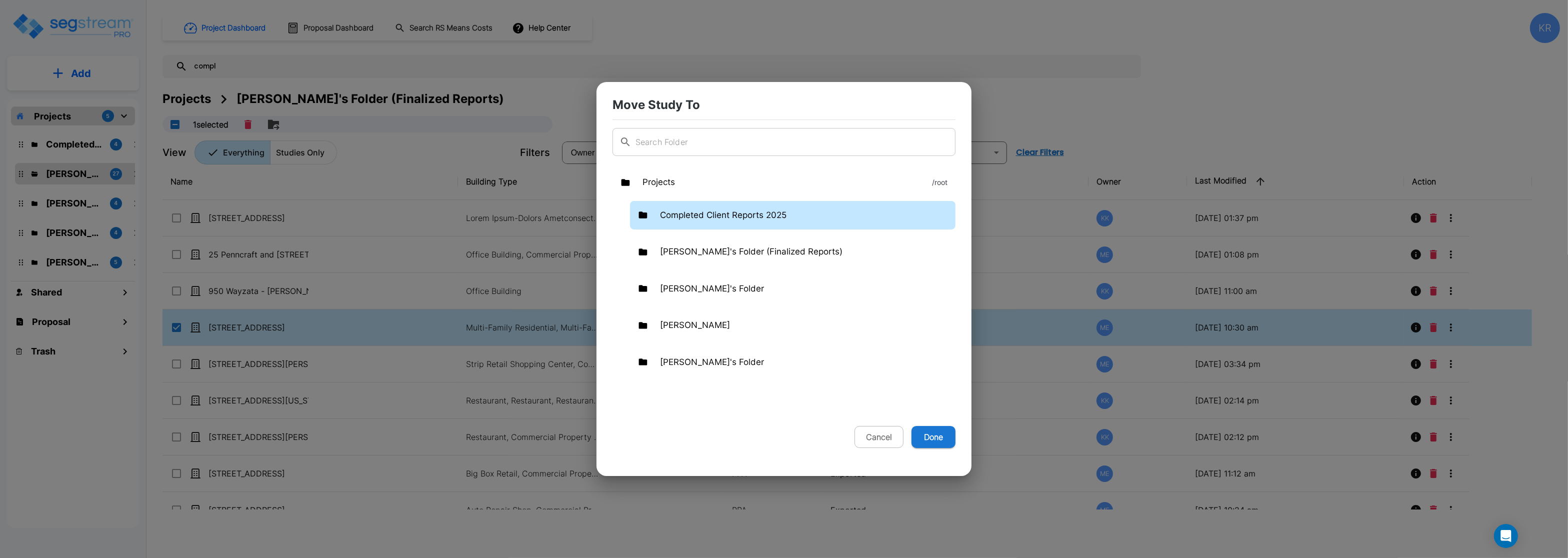
click at [723, 211] on p "Completed Client Reports 2025" at bounding box center [723, 216] width 127 height 13
click at [932, 433] on button "Done" at bounding box center [934, 437] width 44 height 22
checkbox input "false"
